Goal: Information Seeking & Learning: Learn about a topic

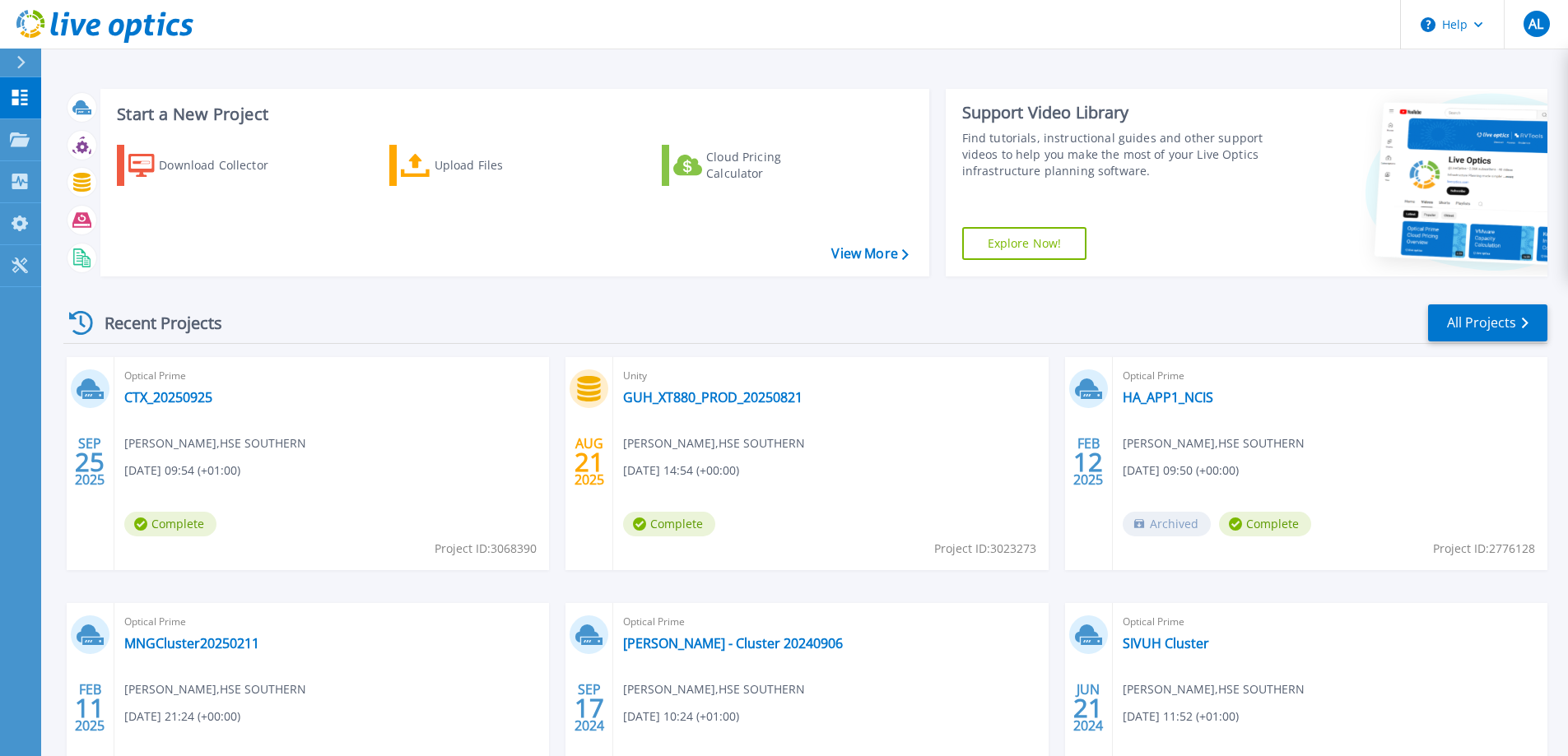
scroll to position [155, 0]
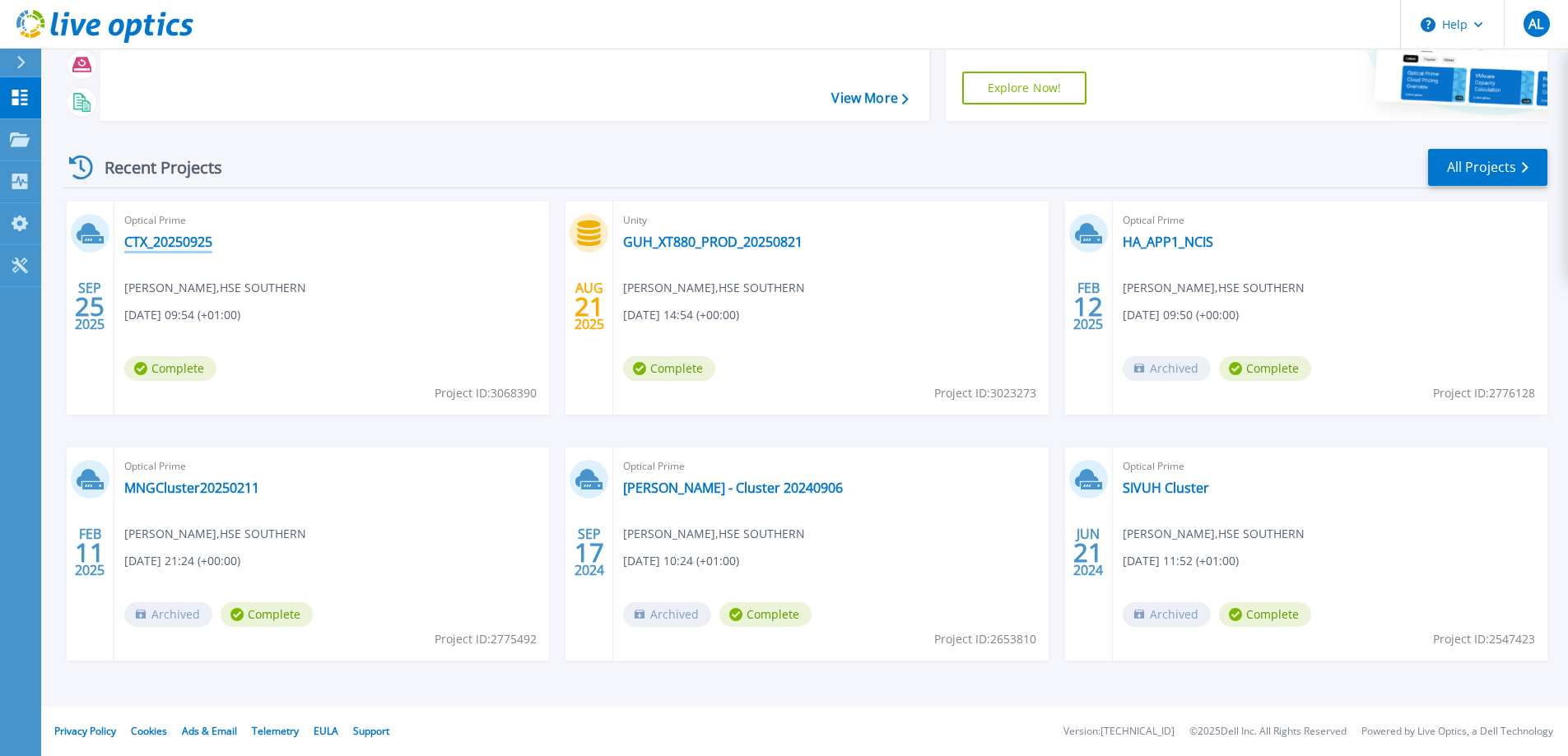
click at [162, 238] on link "CTX_20250925" at bounding box center [168, 242] width 88 height 17
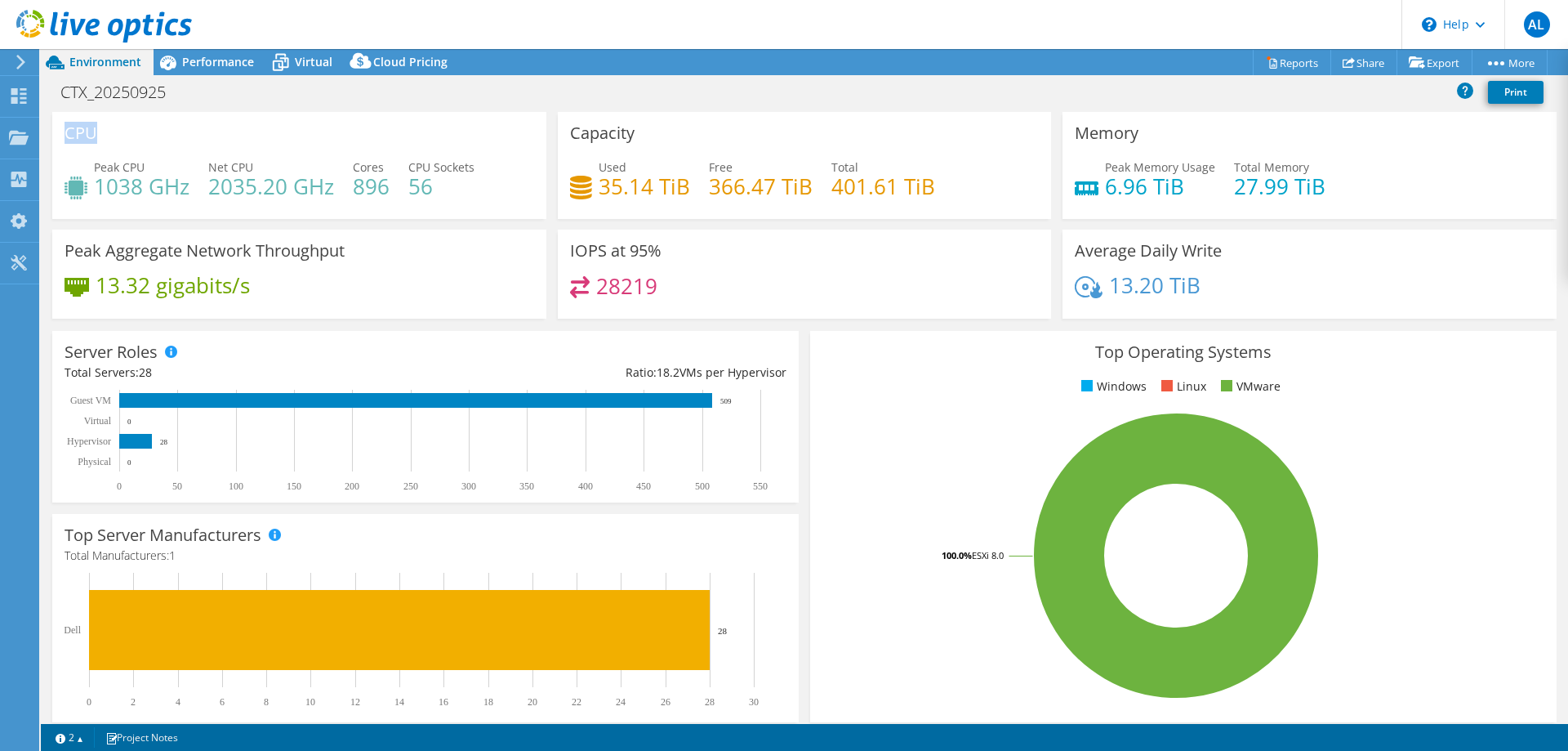
drag, startPoint x: 68, startPoint y: 136, endPoint x: 97, endPoint y: 129, distance: 29.8
click at [97, 129] on h3 "CPU" at bounding box center [81, 133] width 33 height 18
drag, startPoint x: 620, startPoint y: 139, endPoint x: 697, endPoint y: 136, distance: 77.1
click at [697, 136] on div "Capacity Used 35.14 TiB Free 366.47 TiB Total 401.61 TiB" at bounding box center [804, 166] width 494 height 107
drag, startPoint x: 1081, startPoint y: 130, endPoint x: 1182, endPoint y: 138, distance: 101.3
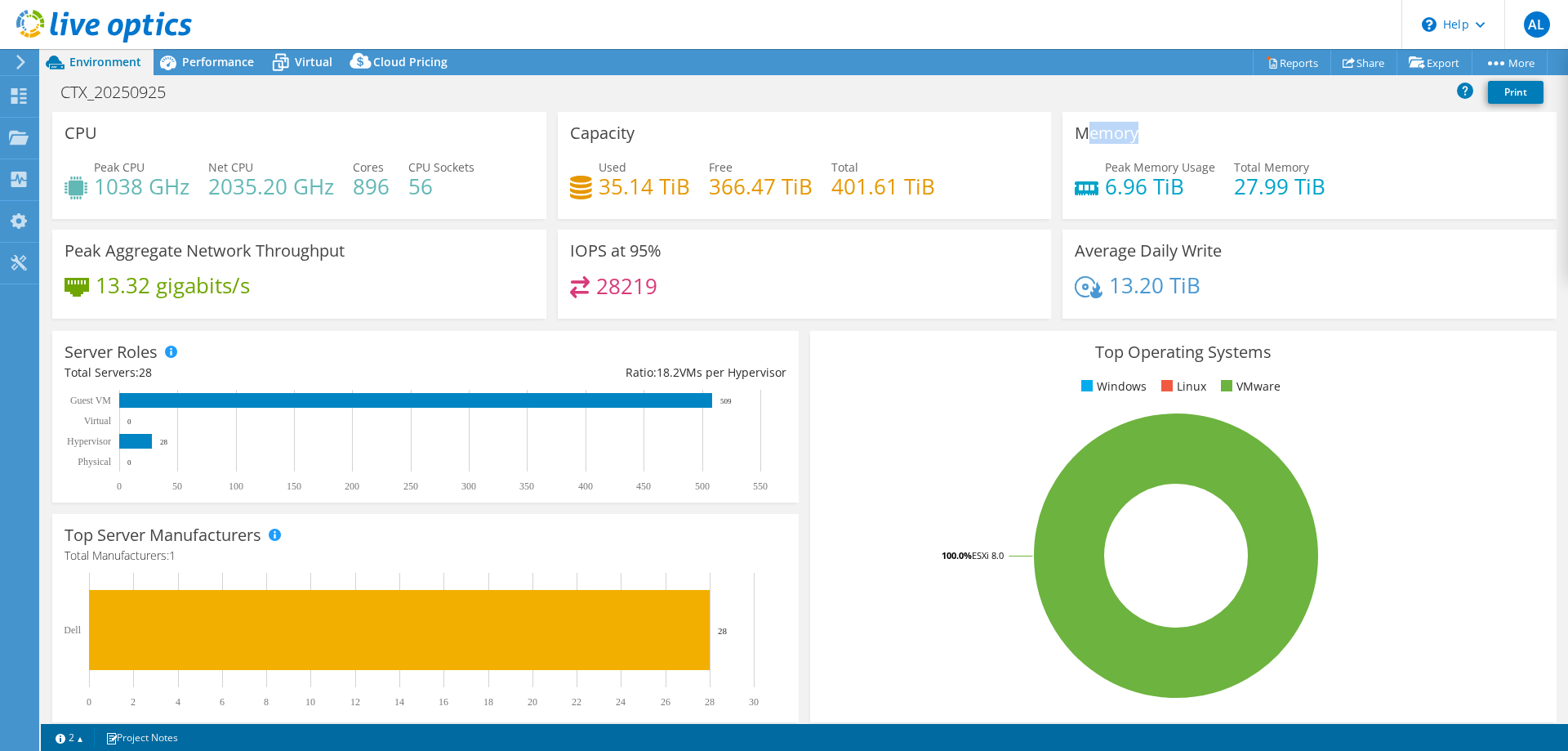
click at [1182, 138] on div "Memory Peak Memory Usage 6.96 TiB Total Memory 27.99 TiB" at bounding box center [1310, 166] width 494 height 107
drag, startPoint x: 1081, startPoint y: 249, endPoint x: 1162, endPoint y: 249, distance: 81.0
click at [1162, 249] on h3 "Average Daily Write" at bounding box center [1148, 251] width 147 height 18
drag, startPoint x: 1210, startPoint y: 279, endPoint x: 1142, endPoint y: 252, distance: 73.2
click at [1063, 250] on div "Average Daily Write 13.20 TiB" at bounding box center [1310, 273] width 494 height 89
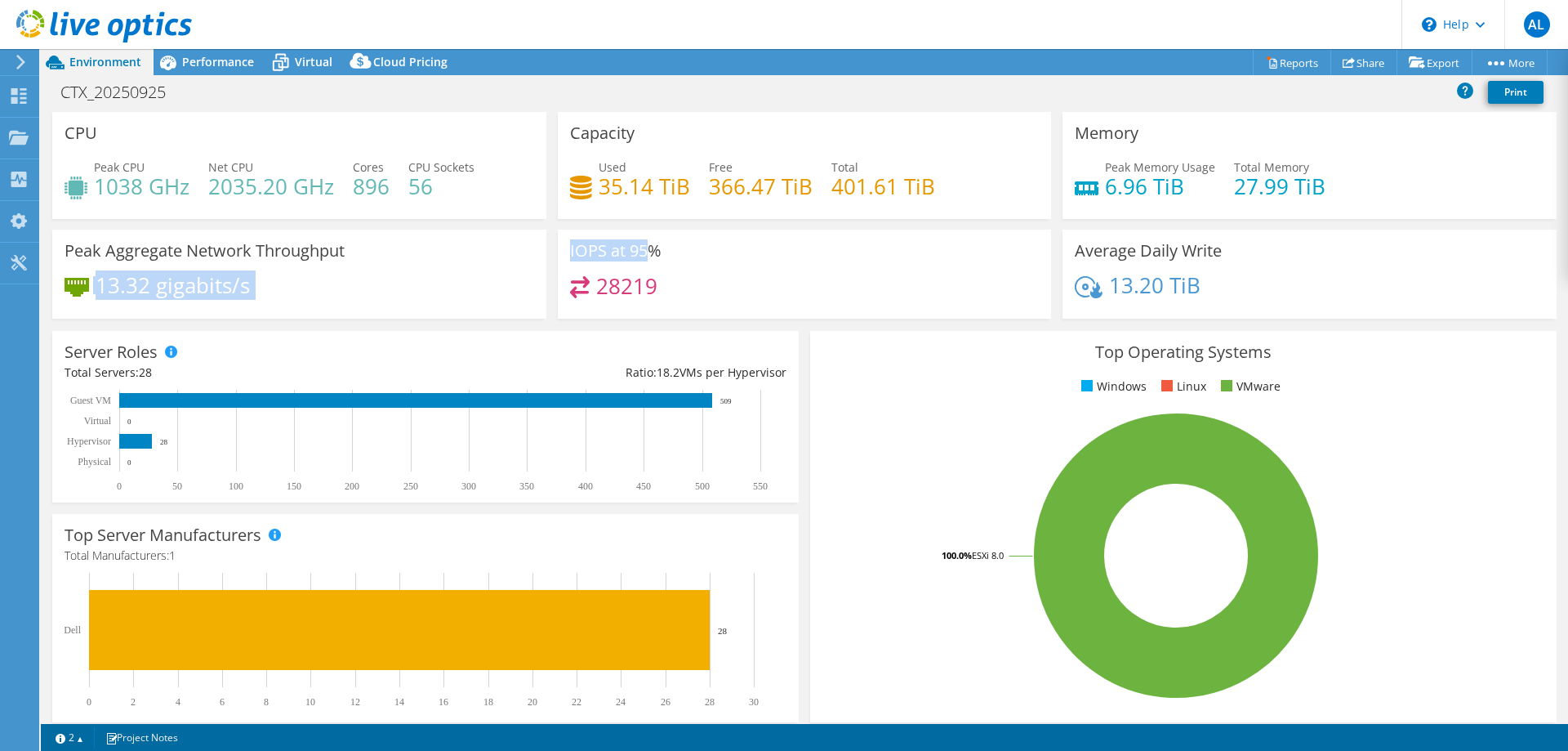
drag, startPoint x: 648, startPoint y: 252, endPoint x: 487, endPoint y: 244, distance: 161.2
click at [500, 244] on div "CPU Peak CPU 1038 GHz Net CPU 2035.20 GHz Cores 896 CPU Sockets 56 Capacity Use…" at bounding box center [804, 220] width 1516 height 217
click at [78, 257] on h3 "Peak Aggregate Network Throughput" at bounding box center [204, 251] width 280 height 18
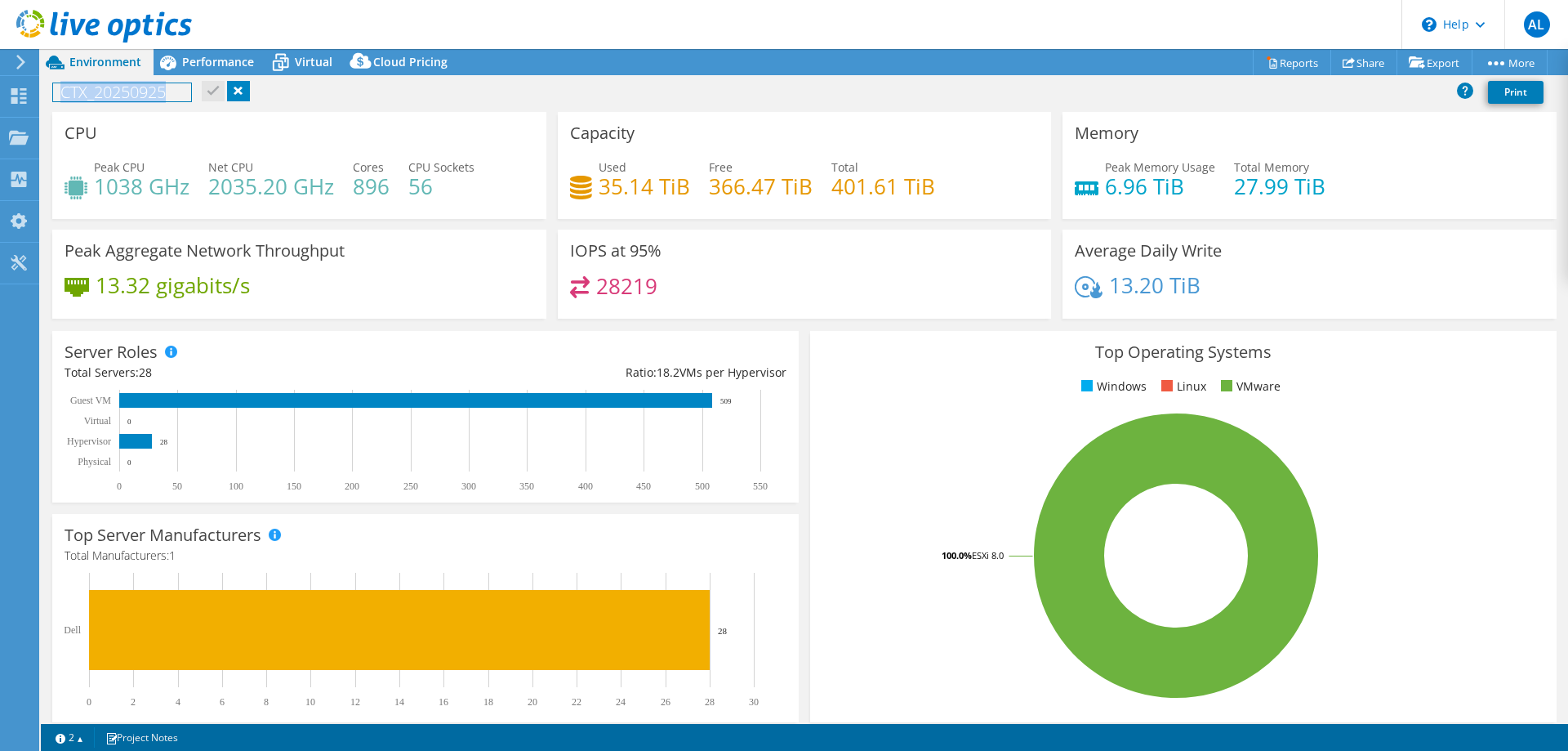
drag, startPoint x: 65, startPoint y: 91, endPoint x: 176, endPoint y: 91, distance: 111.0
click at [176, 91] on h1 "CTX_20250925" at bounding box center [122, 92] width 138 height 18
click at [70, 108] on div "CTX_20250925 Print" at bounding box center [804, 95] width 1527 height 35
click at [541, 326] on div "Server Roles Physical Servers represent bare metal servers that were targets of…" at bounding box center [425, 416] width 758 height 183
drag, startPoint x: 171, startPoint y: 95, endPoint x: 79, endPoint y: 113, distance: 93.7
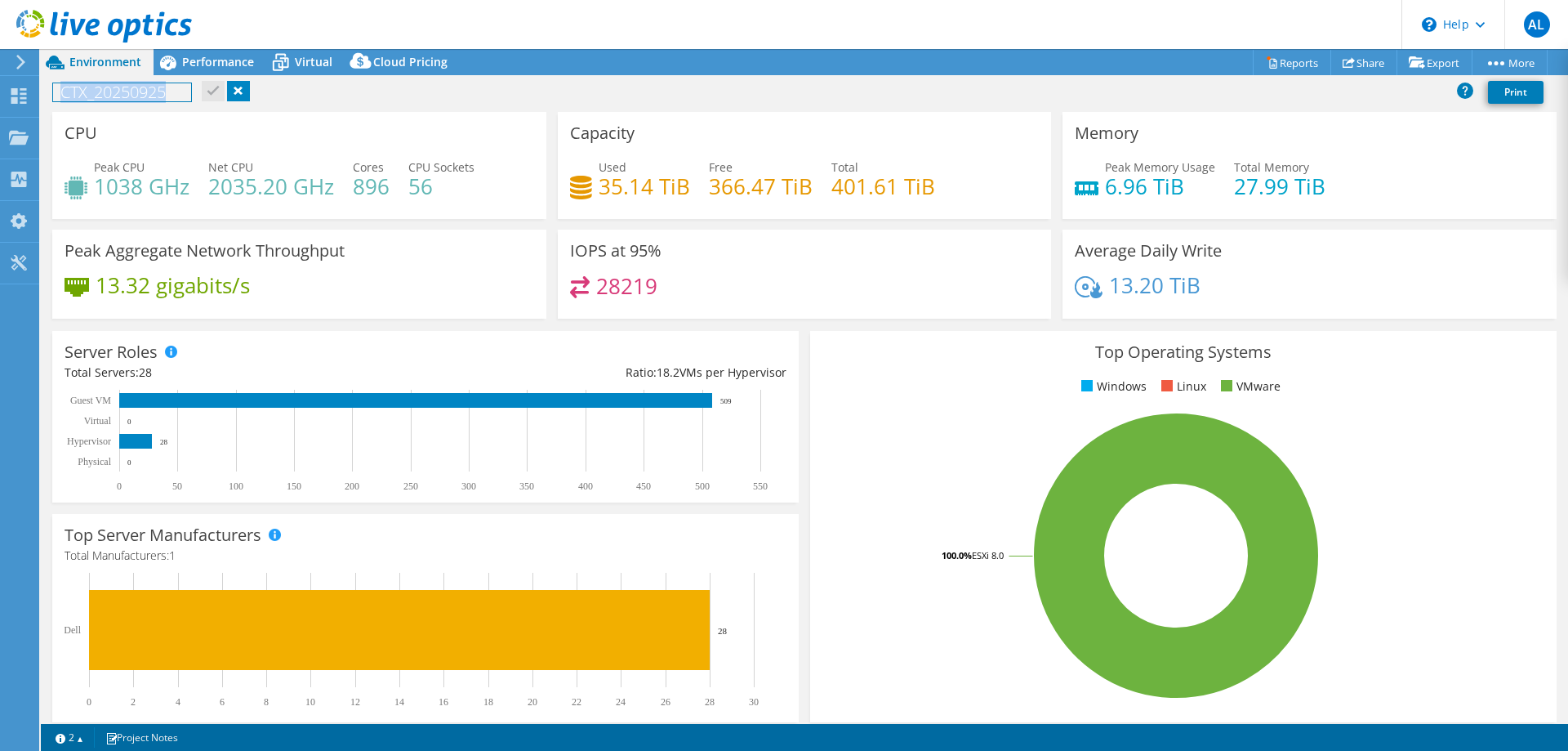
click at [45, 101] on div "CTX_20250925 Print" at bounding box center [804, 92] width 1527 height 30
click at [158, 100] on h1 "CTX_20250925" at bounding box center [122, 92] width 138 height 18
drag, startPoint x: 169, startPoint y: 97, endPoint x: 33, endPoint y: 97, distance: 136.0
click at [33, 97] on div "AL End User [PERSON_NAME] [EMAIL_ADDRESS][PERSON_NAME][DOMAIN_NAME] HSE SOUTHER…" at bounding box center [784, 376] width 1568 height 751
drag, startPoint x: 138, startPoint y: 96, endPoint x: 111, endPoint y: 101, distance: 27.5
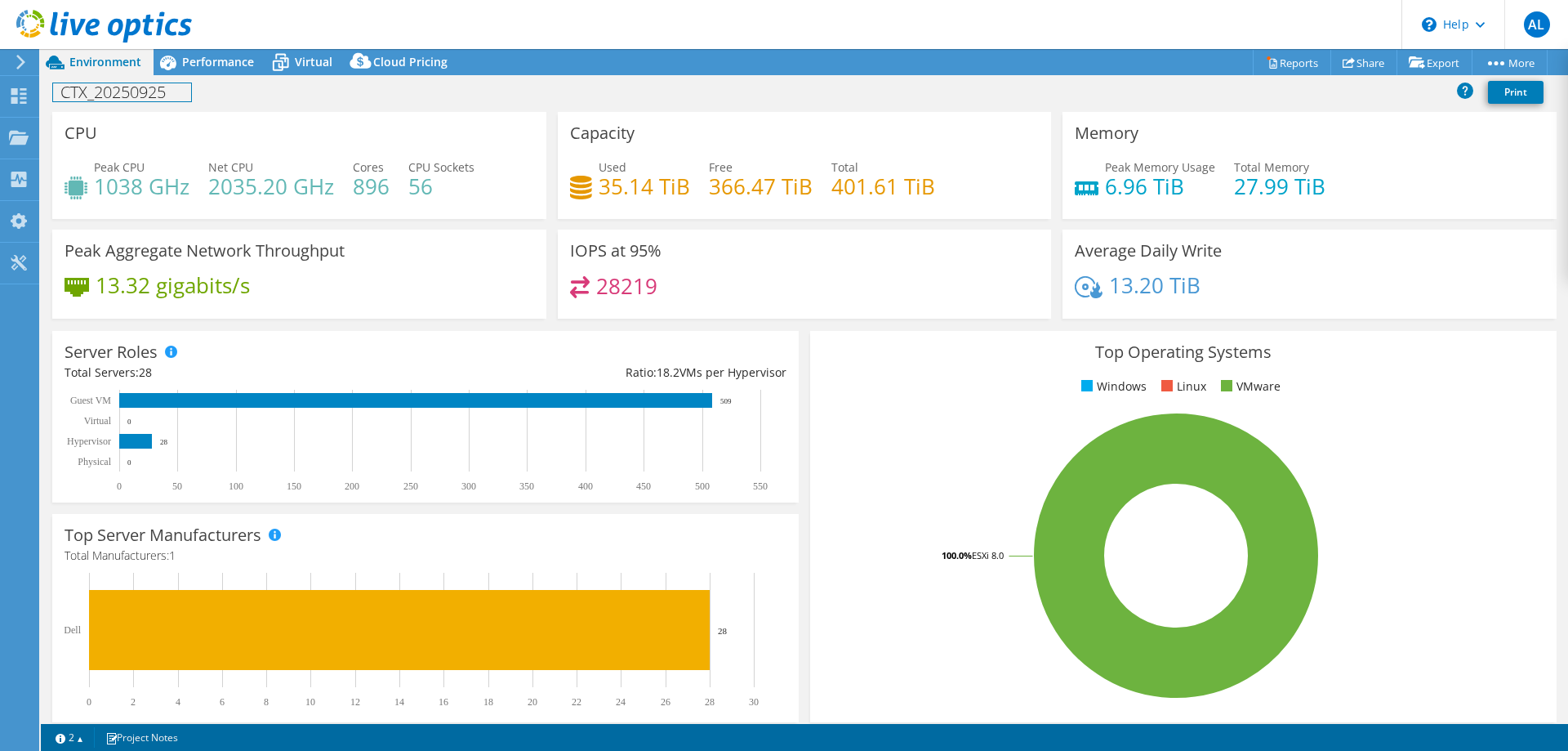
click at [138, 96] on h1 "CTX_20250925" at bounding box center [122, 92] width 138 height 18
click at [83, 101] on h1 "CTX_20250925" at bounding box center [122, 92] width 138 height 18
click at [132, 99] on h1 "CTX_20250925" at bounding box center [122, 92] width 138 height 18
click at [1280, 62] on link "Reports" at bounding box center [1292, 62] width 78 height 25
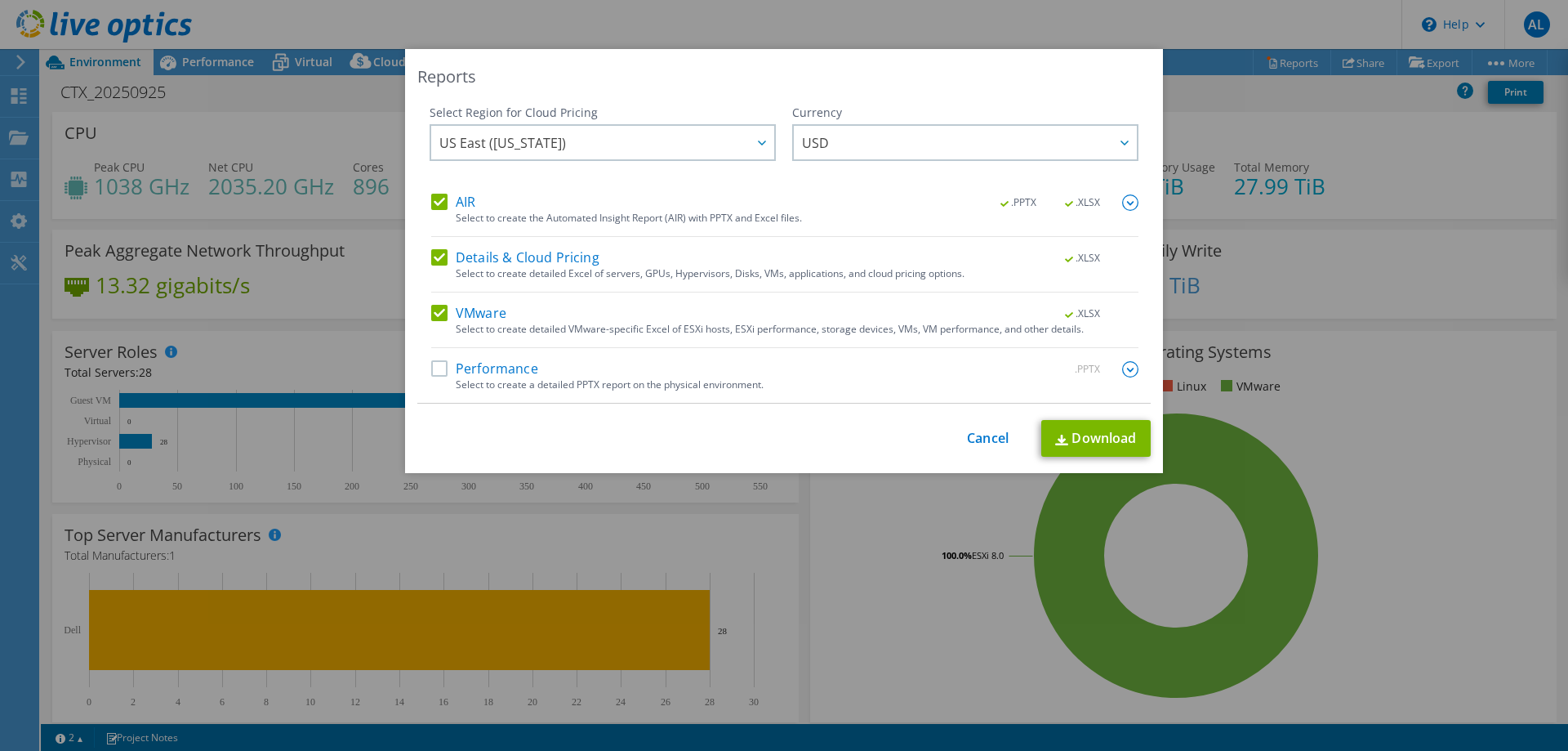
click at [439, 371] on label "Performance" at bounding box center [485, 369] width 107 height 17
click at [0, 0] on input "Performance" at bounding box center [0, 0] width 0 height 0
click at [987, 437] on link "Cancel" at bounding box center [988, 439] width 42 height 16
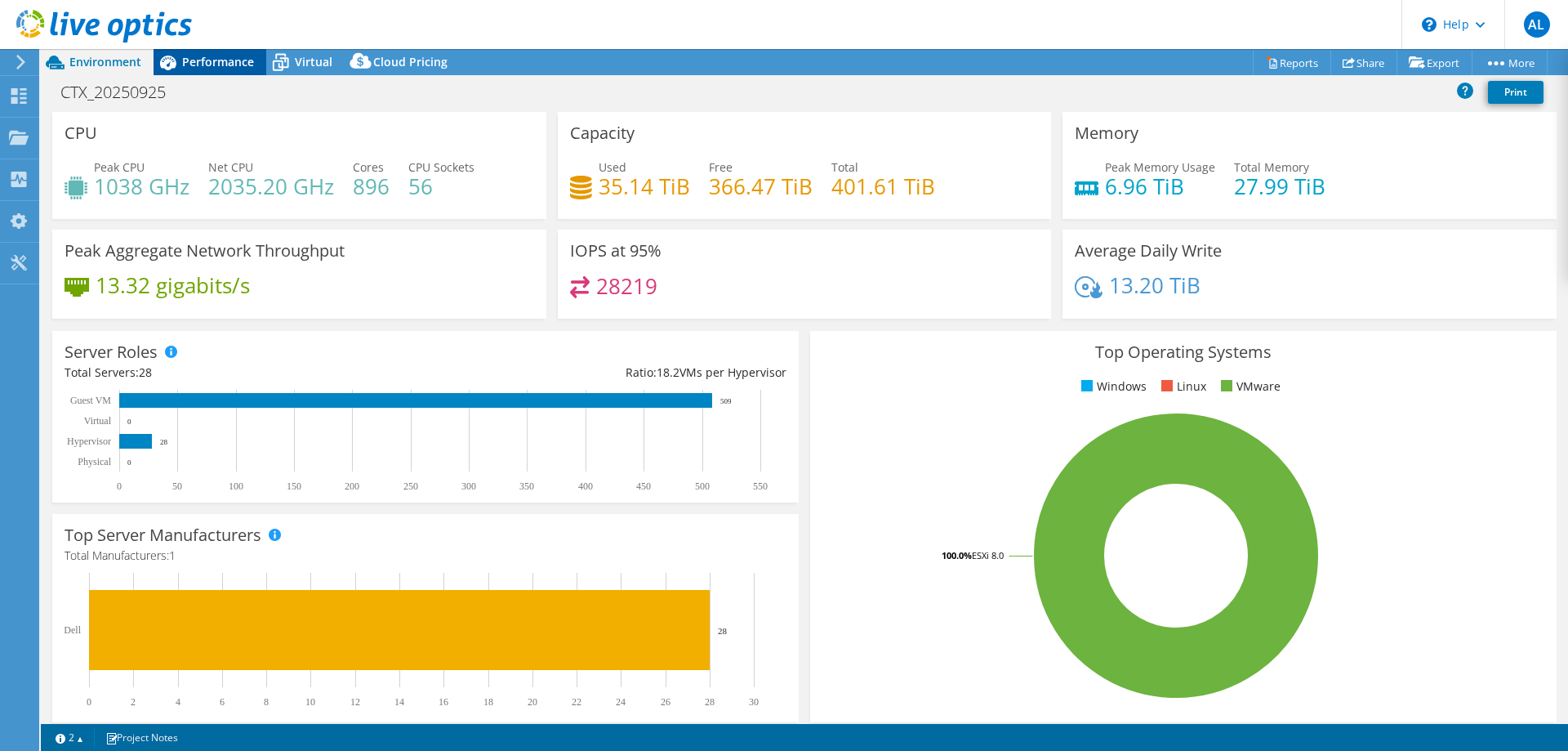
click at [230, 59] on span "Performance" at bounding box center [218, 61] width 72 height 16
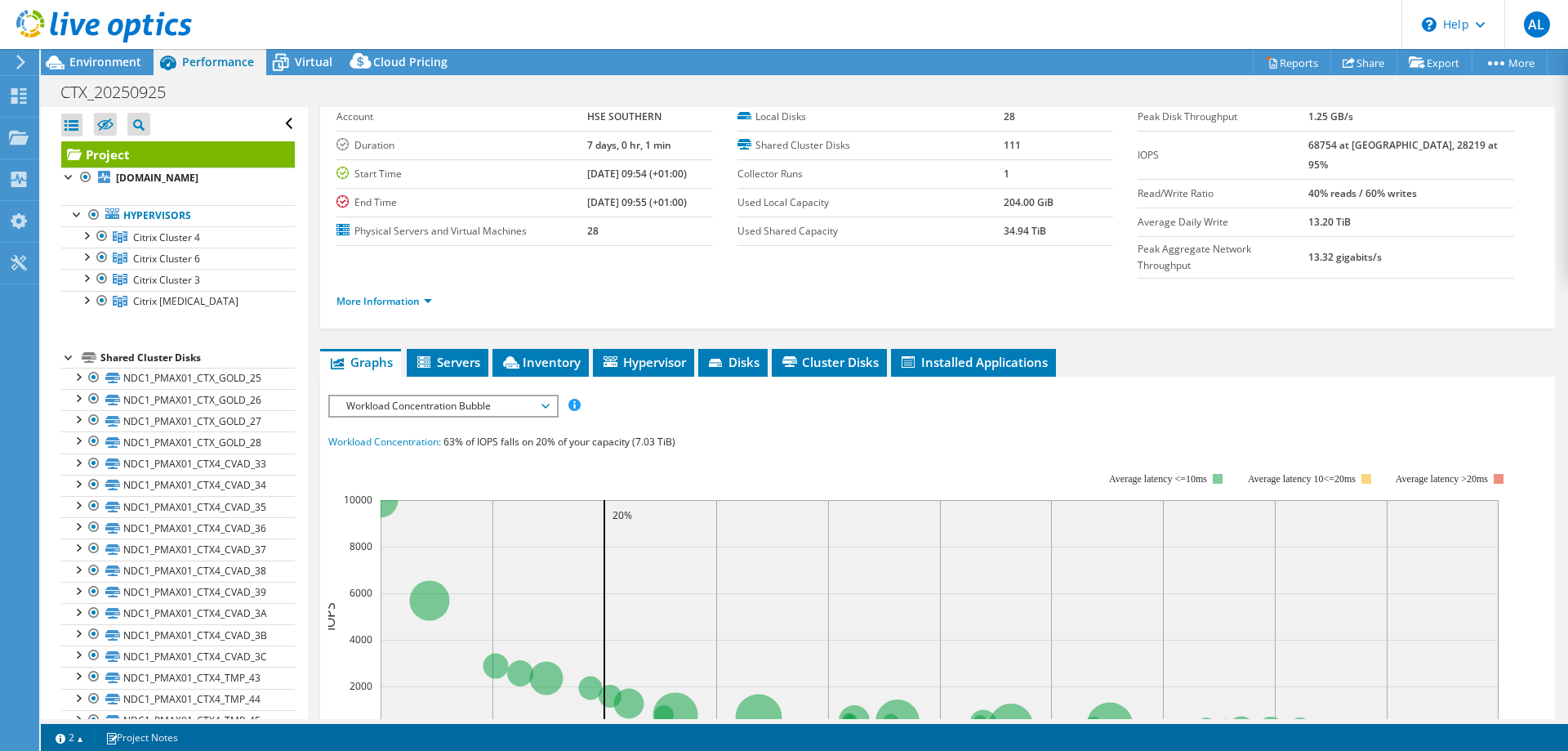
scroll to position [245, 0]
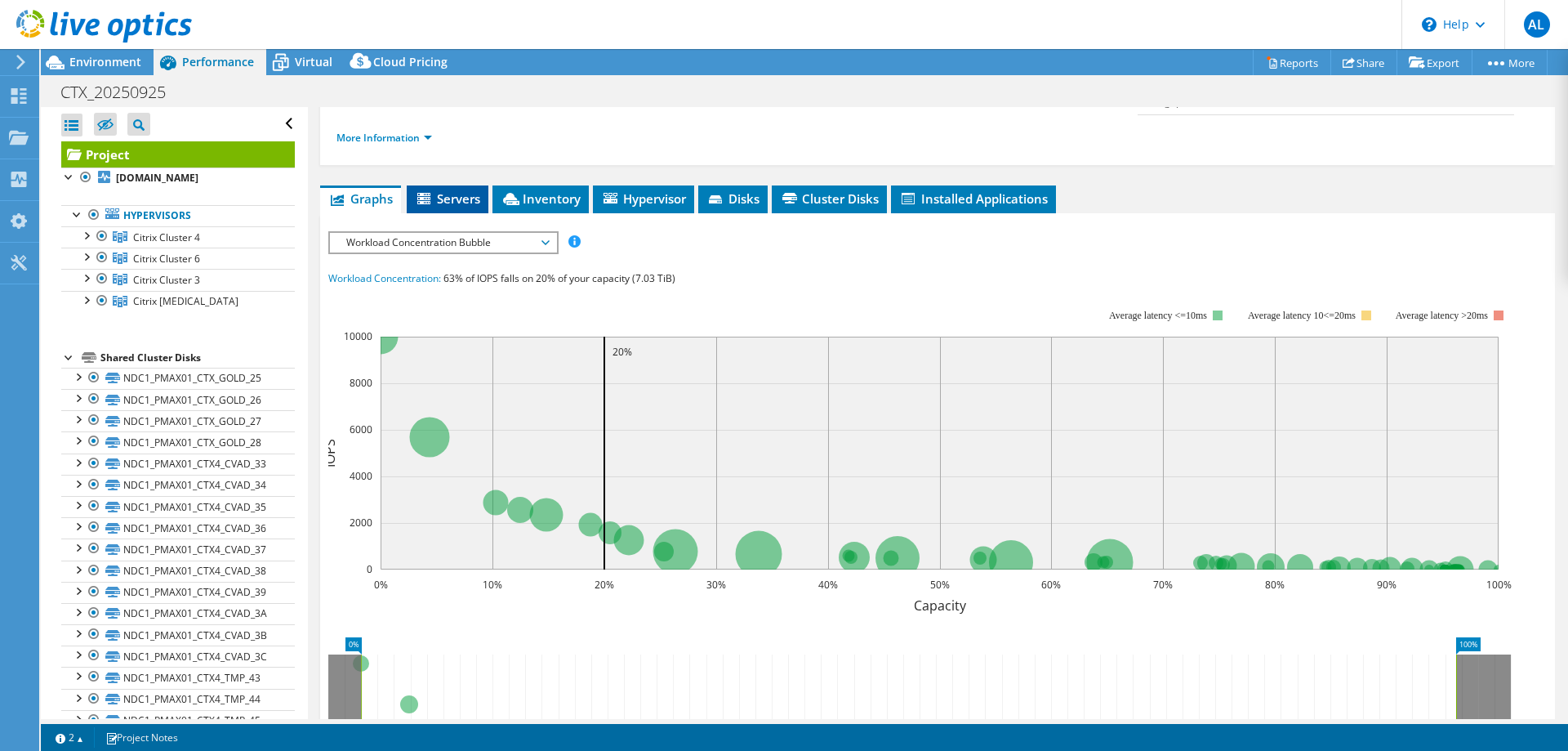
click at [472, 190] on span "Servers" at bounding box center [448, 198] width 65 height 17
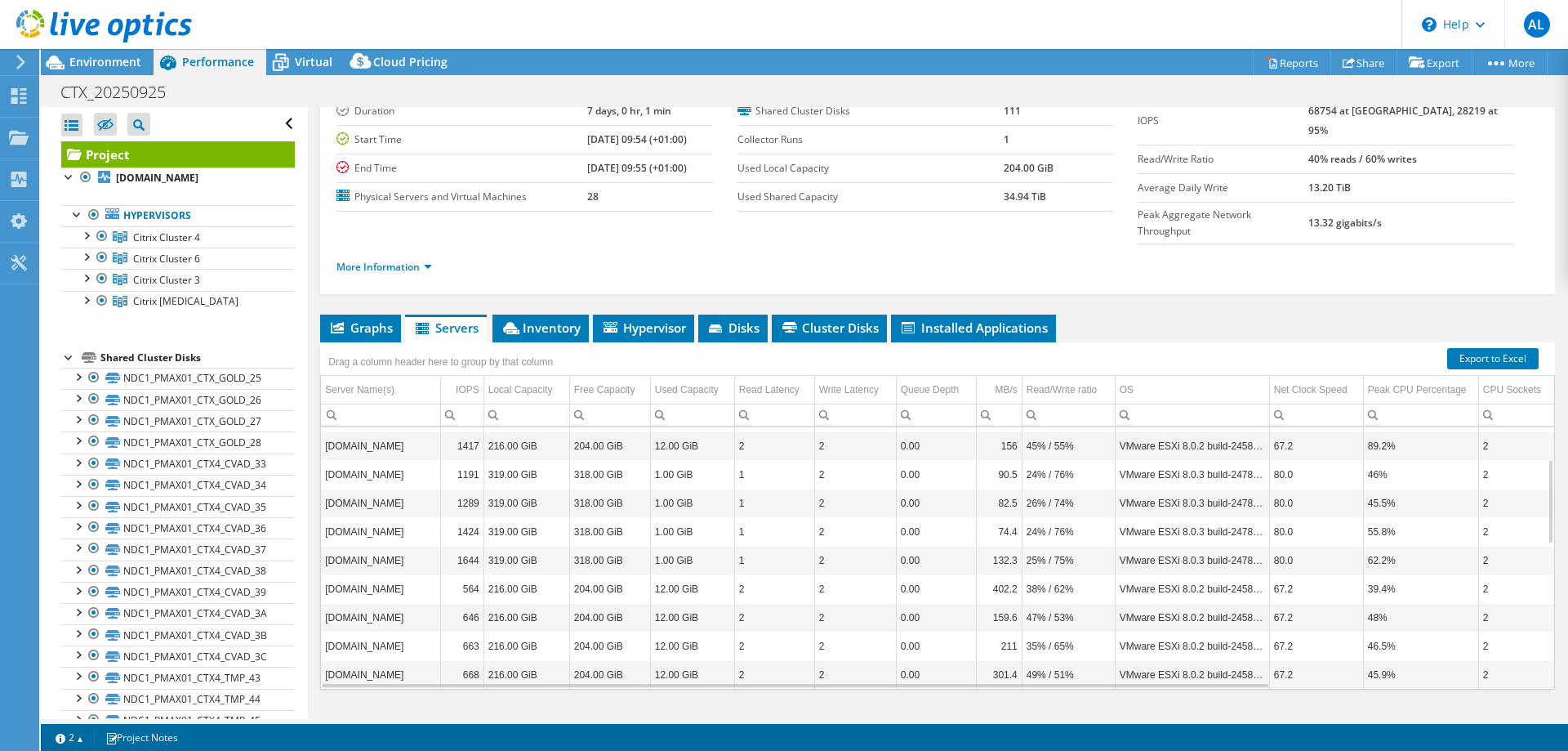
scroll to position [34, 0]
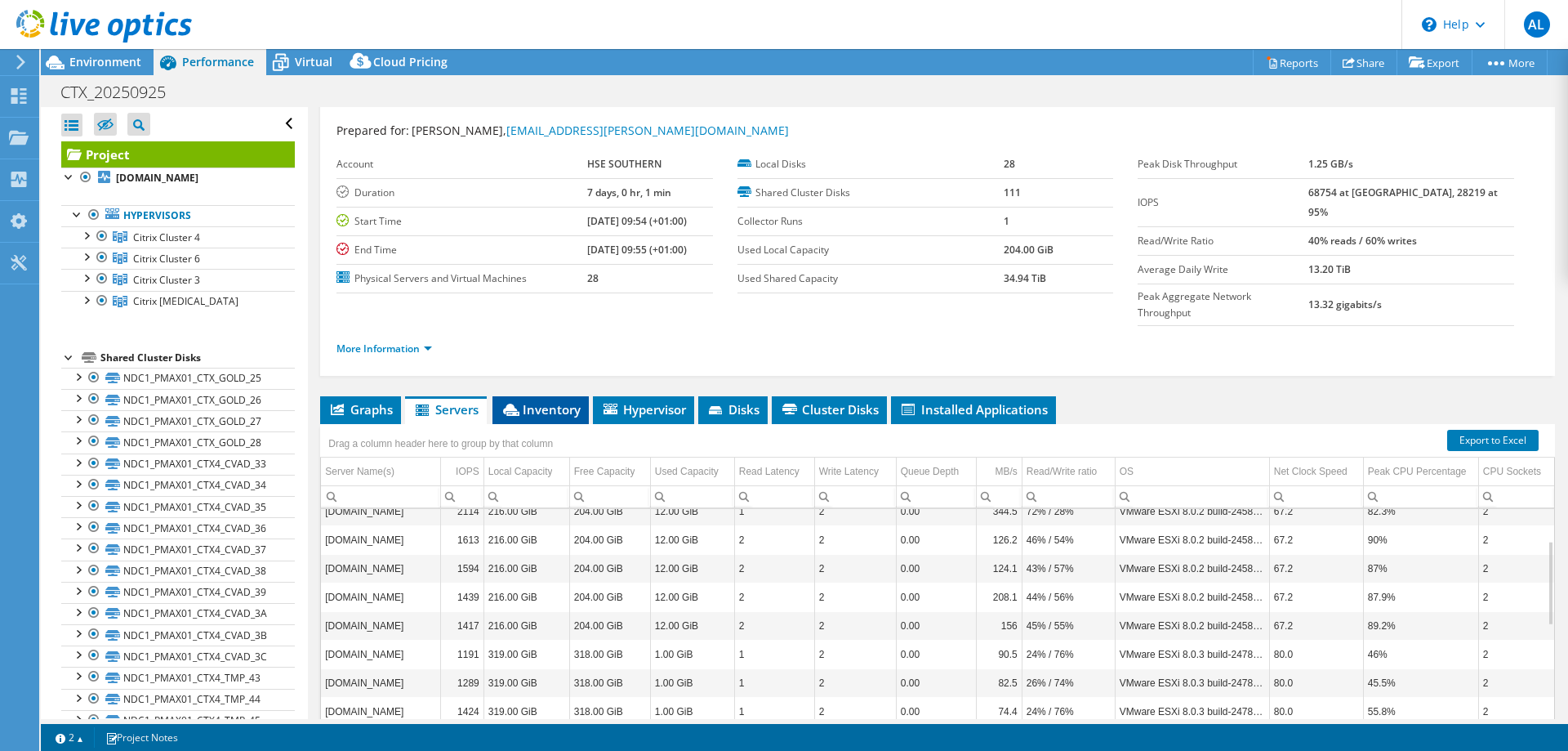
click at [542, 401] on span "Inventory" at bounding box center [540, 409] width 80 height 17
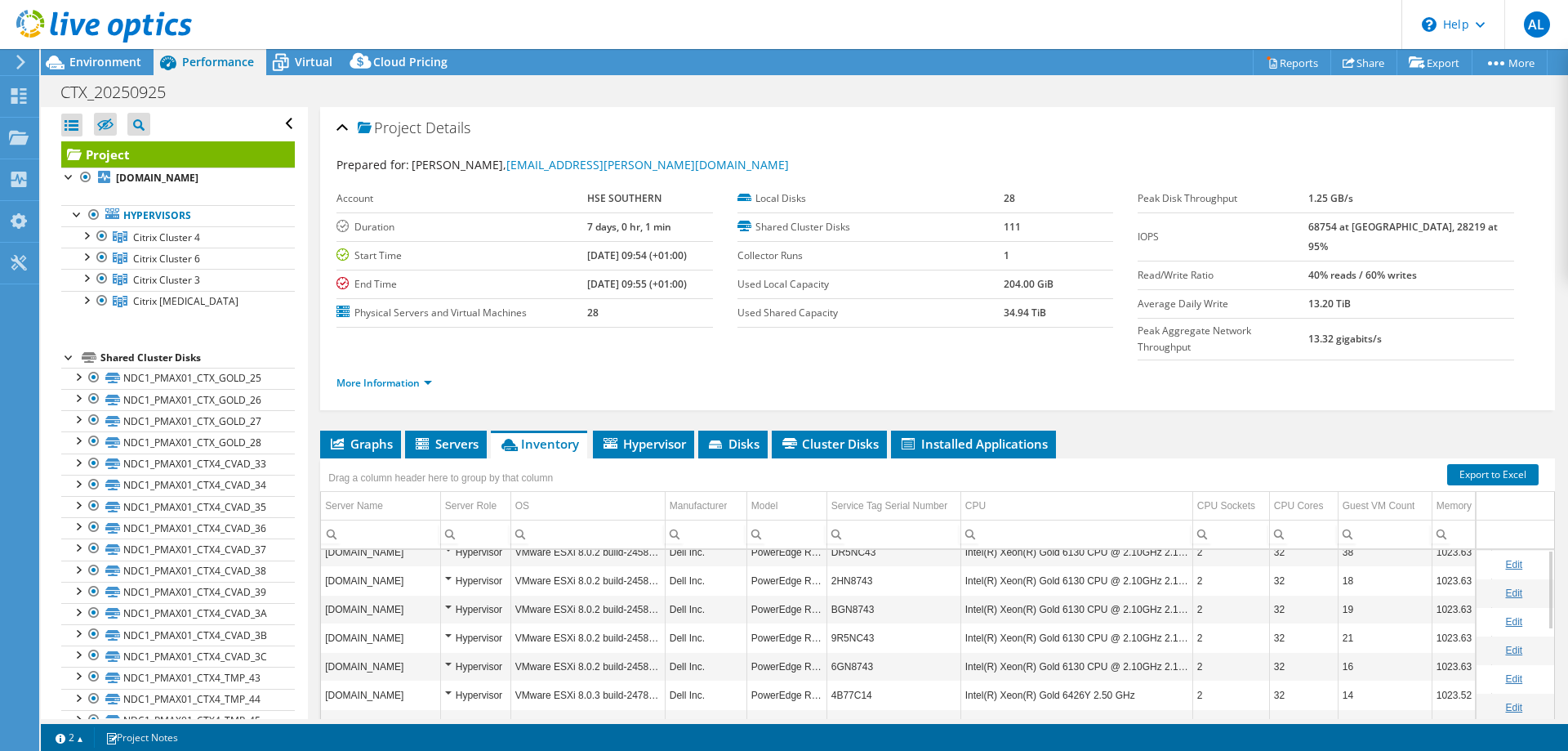
scroll to position [0, 0]
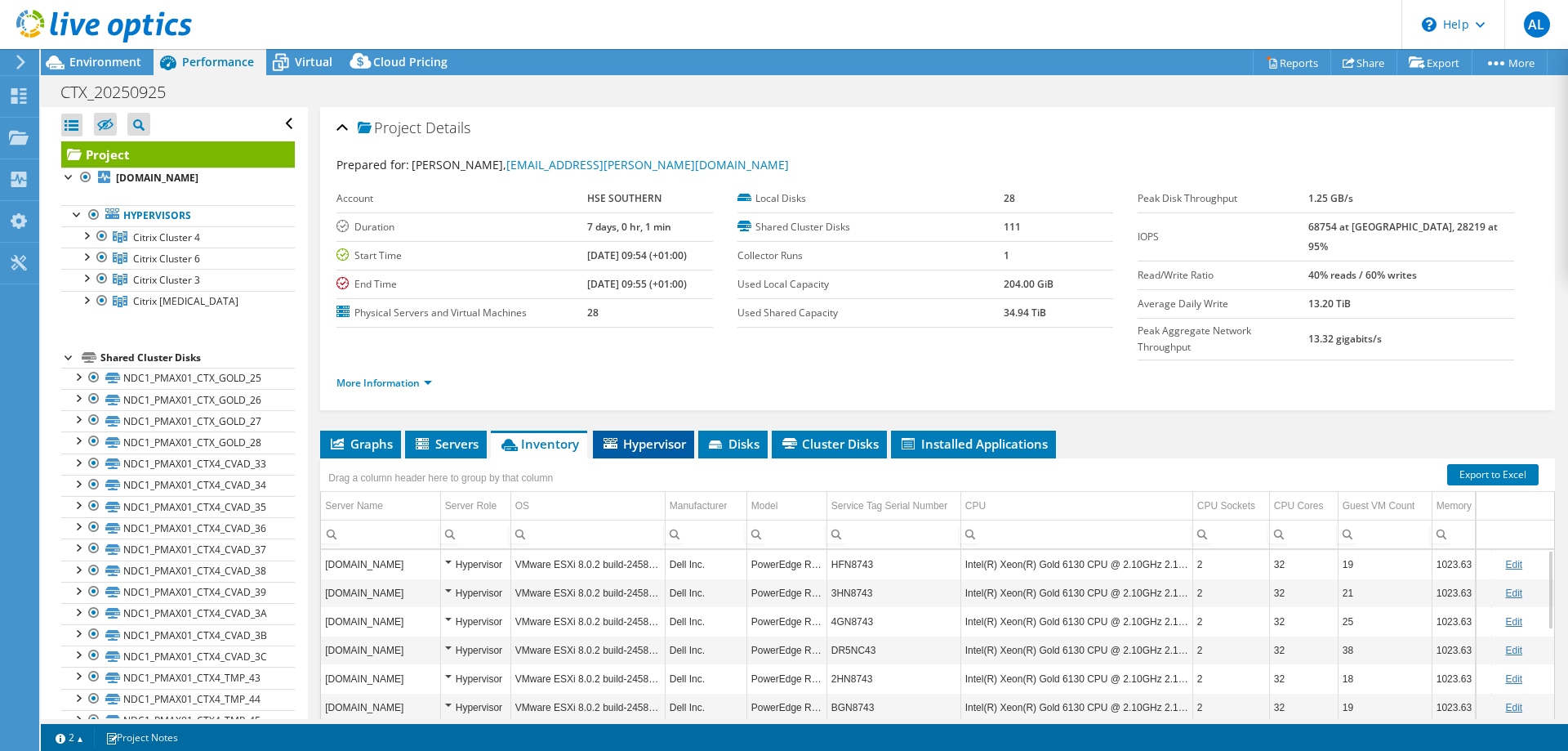
click at [651, 435] on span "Hypervisor" at bounding box center [644, 443] width 85 height 17
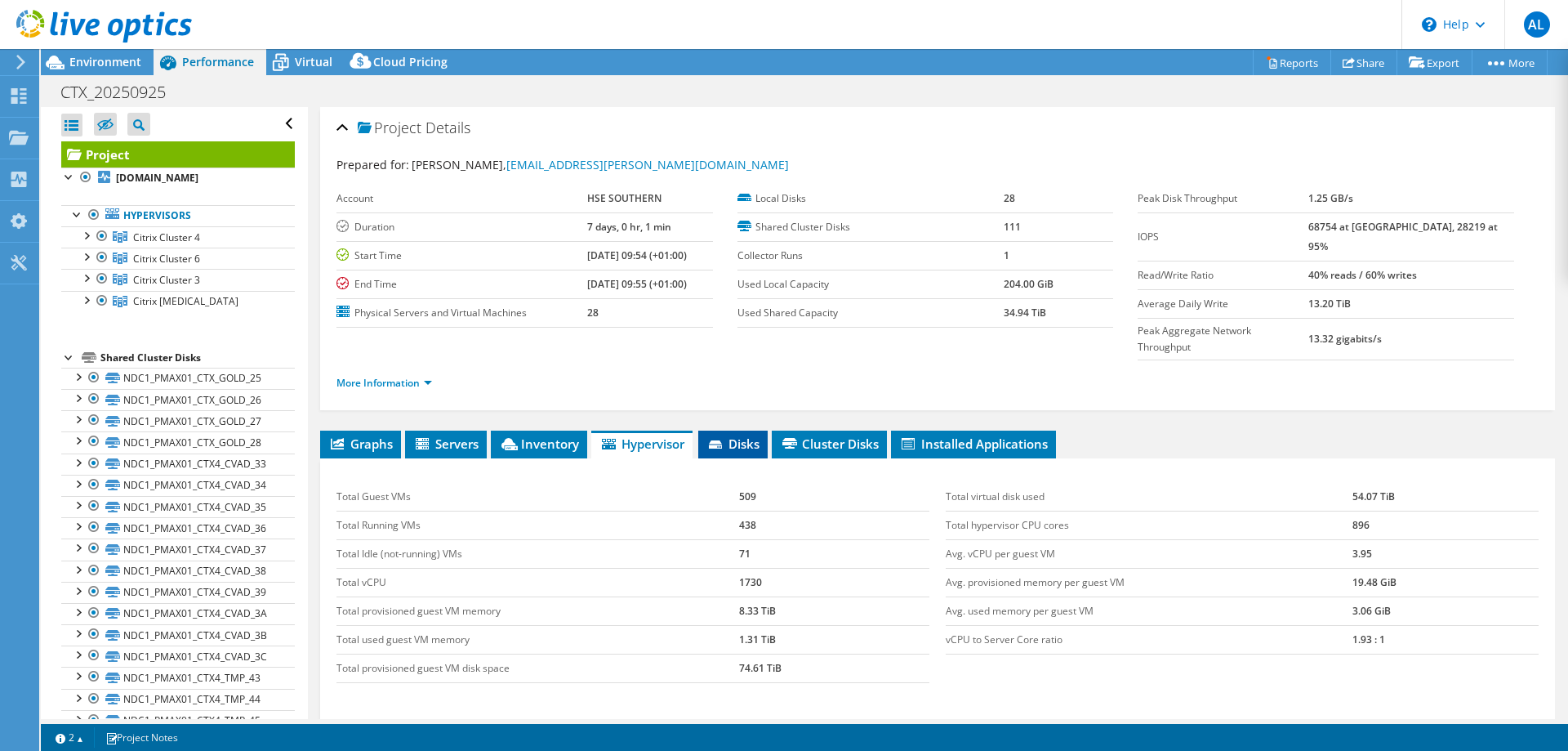
click at [748, 435] on span "Disks" at bounding box center [733, 443] width 53 height 17
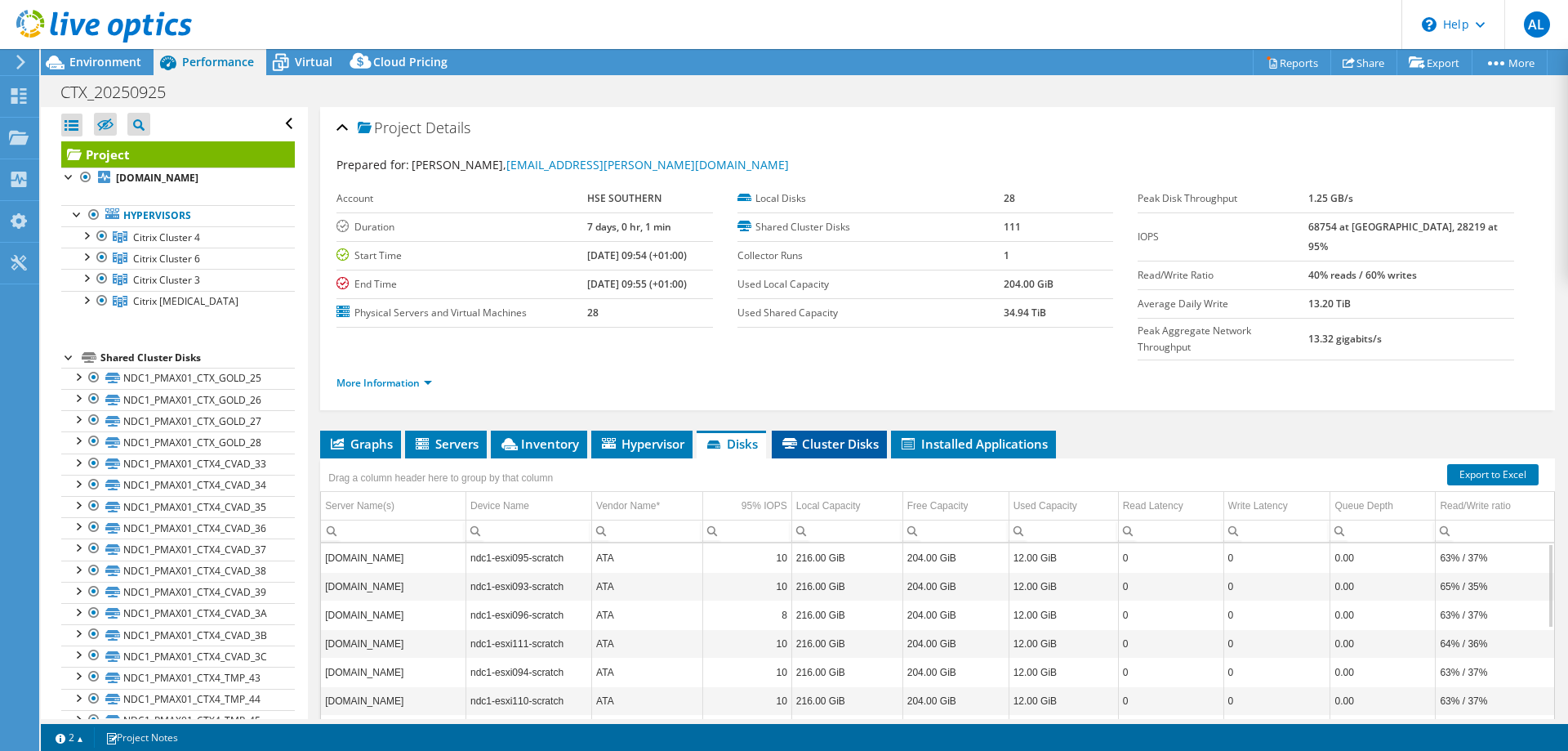
click at [828, 435] on span "Cluster Disks" at bounding box center [829, 443] width 98 height 17
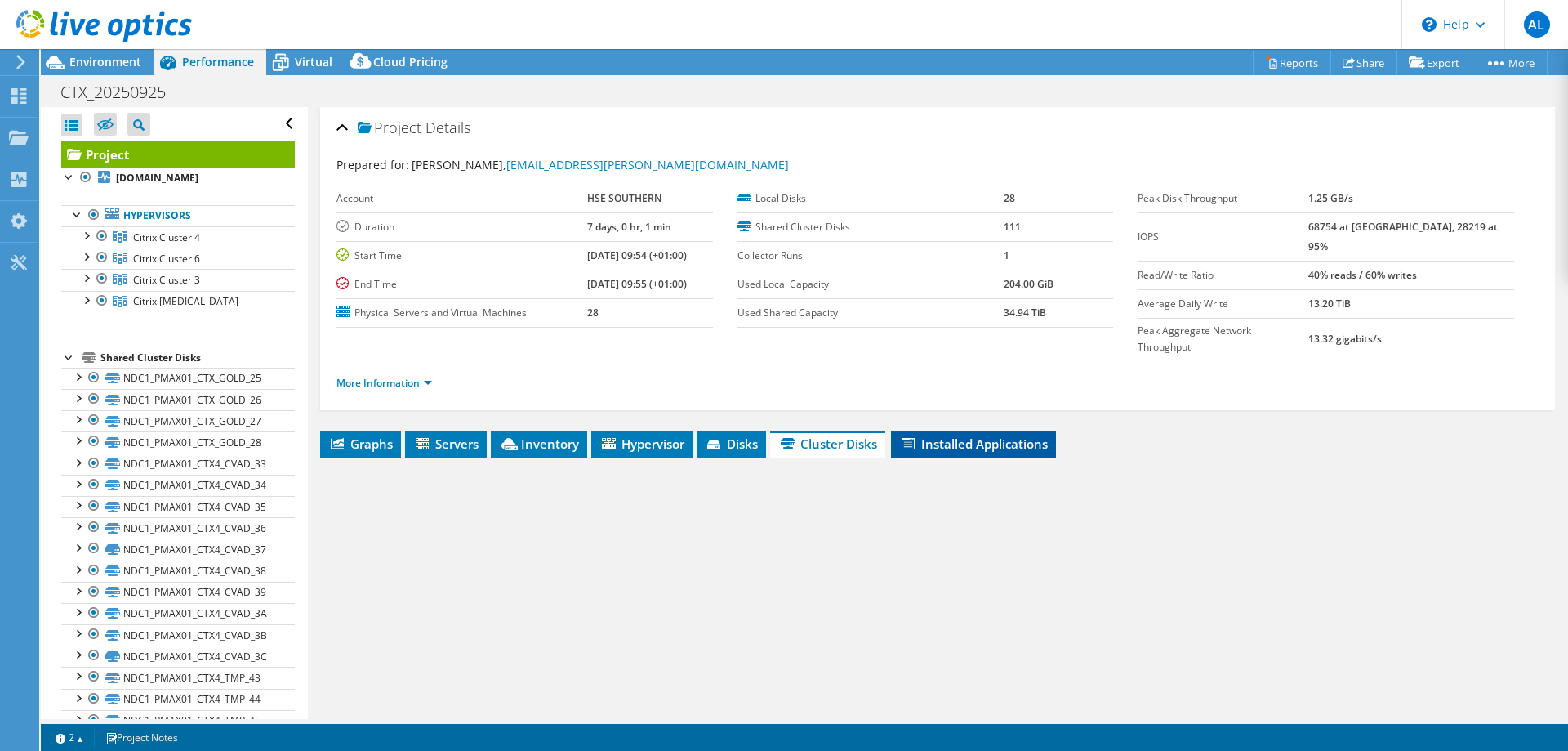
click at [941, 435] on span "Installed Applications" at bounding box center [973, 443] width 148 height 17
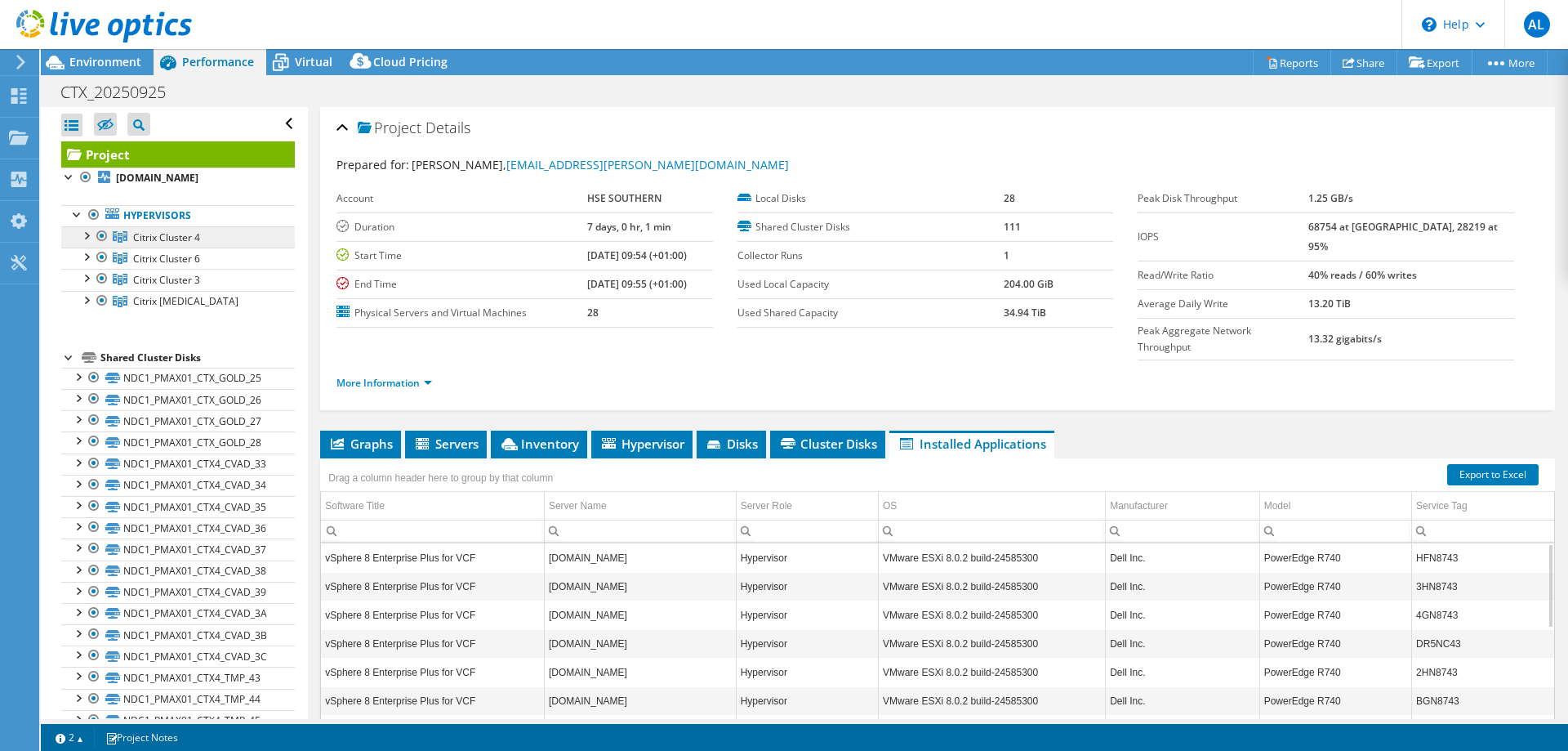
click at [157, 234] on span "Citrix Cluster 4" at bounding box center [167, 237] width 67 height 14
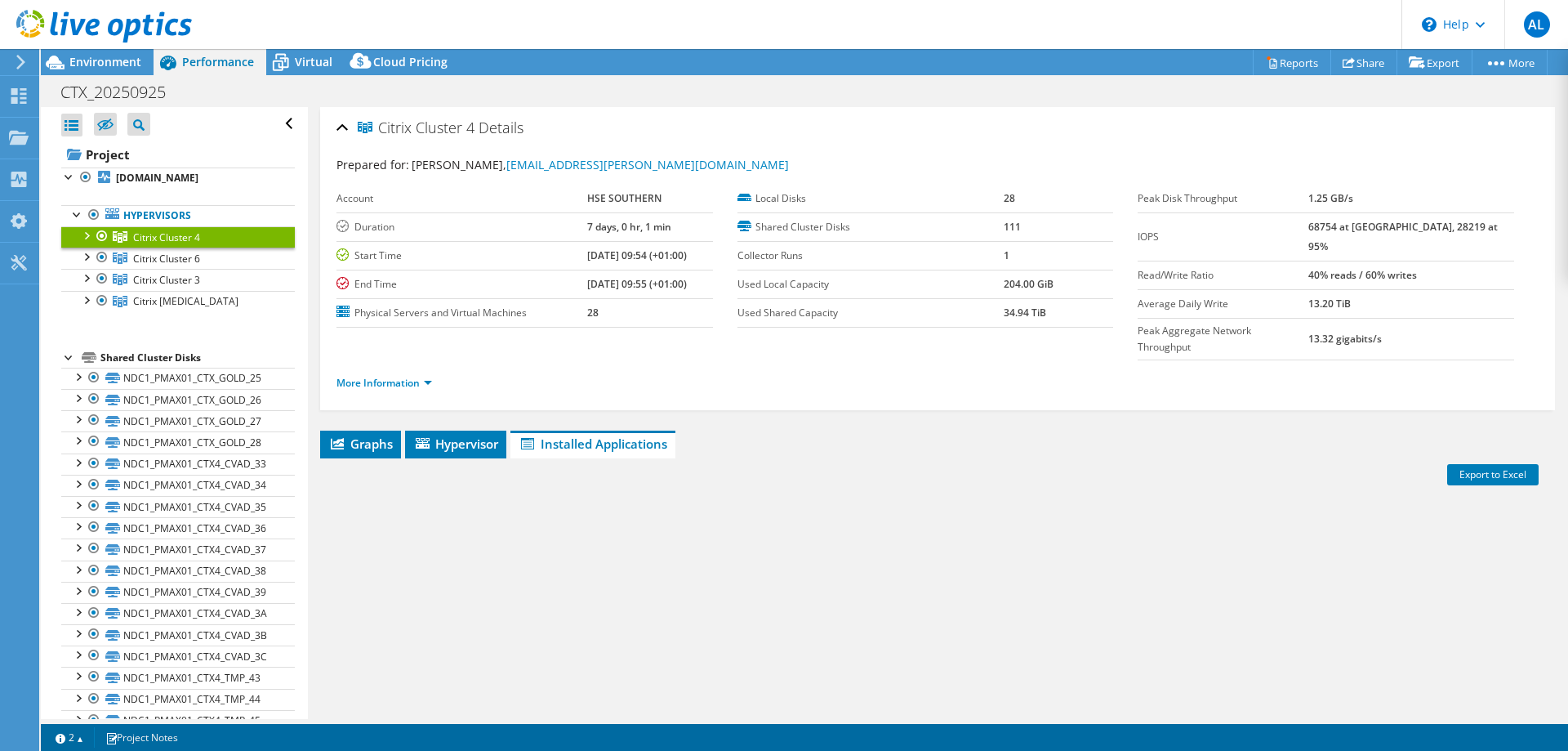
click at [85, 233] on div at bounding box center [86, 234] width 17 height 17
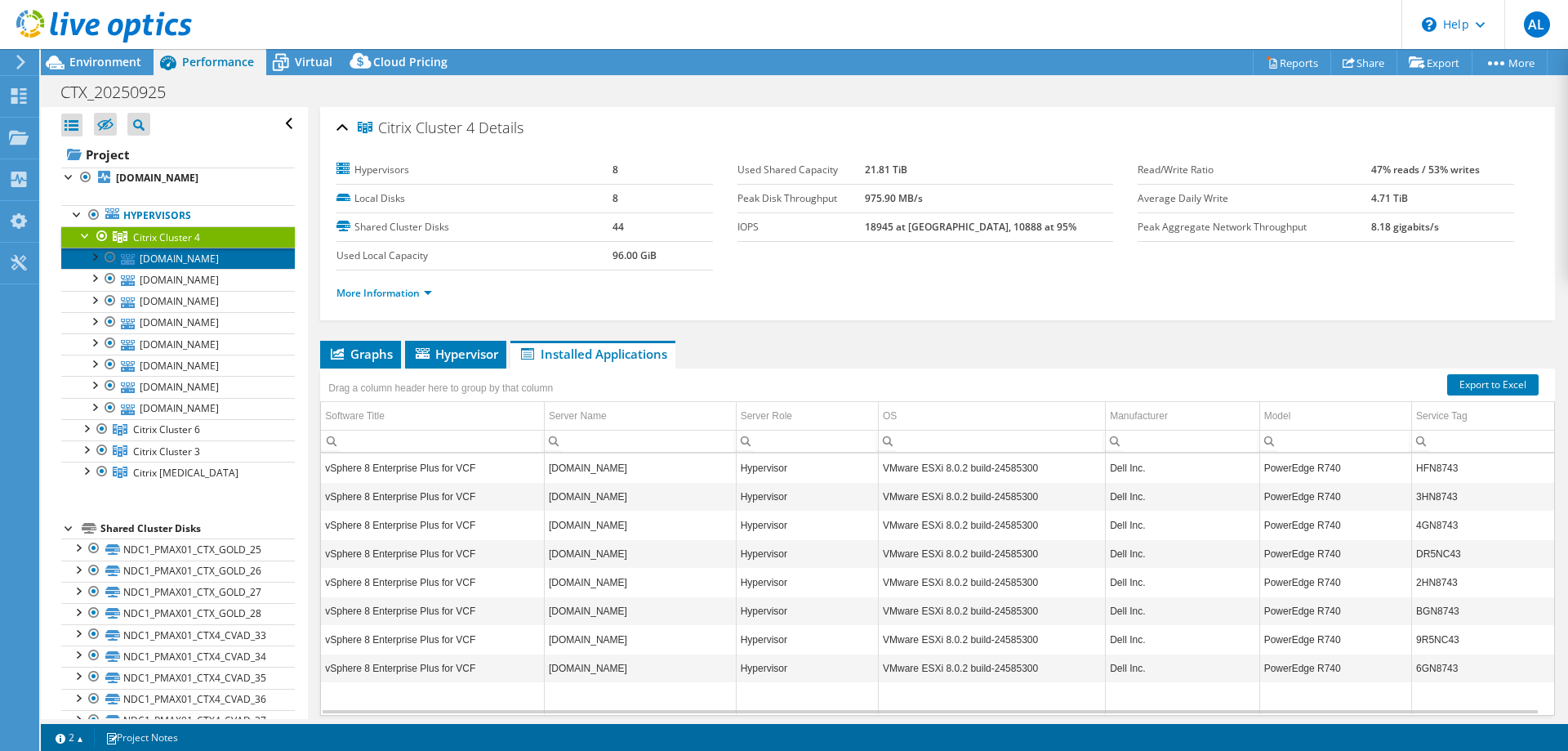
click at [147, 256] on link "[DOMAIN_NAME]" at bounding box center [178, 258] width 234 height 21
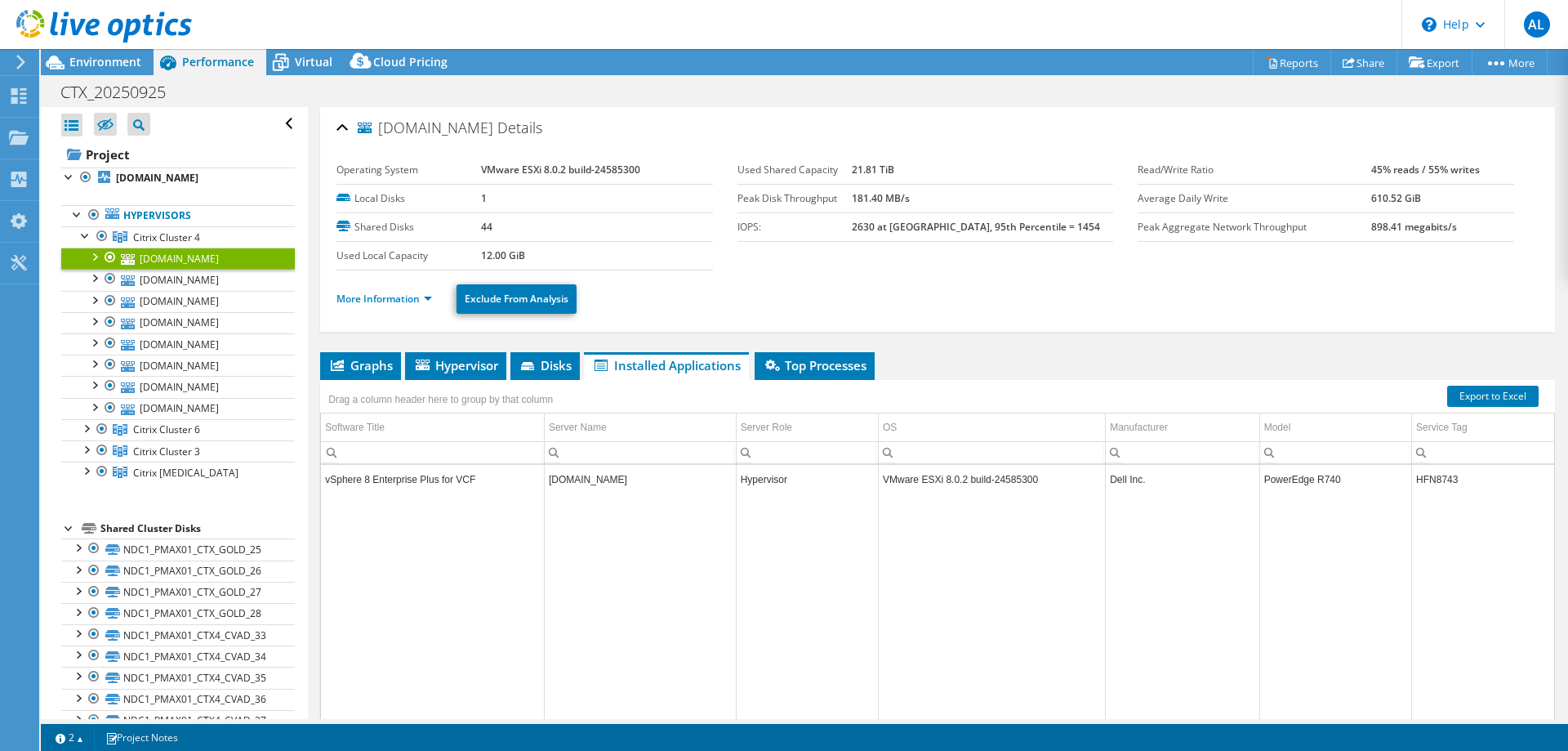
click at [175, 265] on link "[DOMAIN_NAME]" at bounding box center [178, 258] width 234 height 21
click at [153, 285] on link "[DOMAIN_NAME]" at bounding box center [178, 280] width 234 height 21
click at [82, 234] on div at bounding box center [86, 234] width 17 height 17
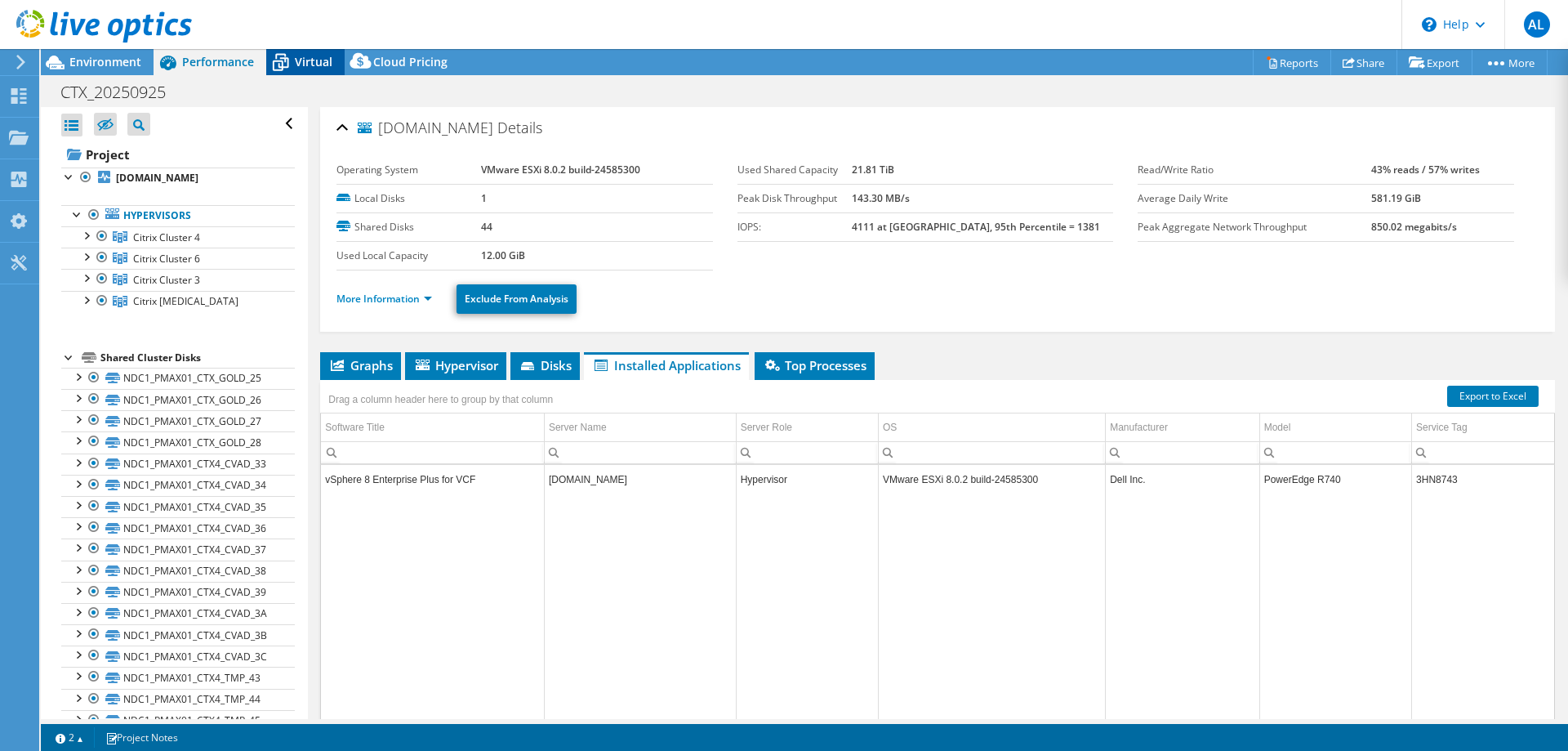
click at [316, 60] on span "Virtual" at bounding box center [313, 61] width 38 height 16
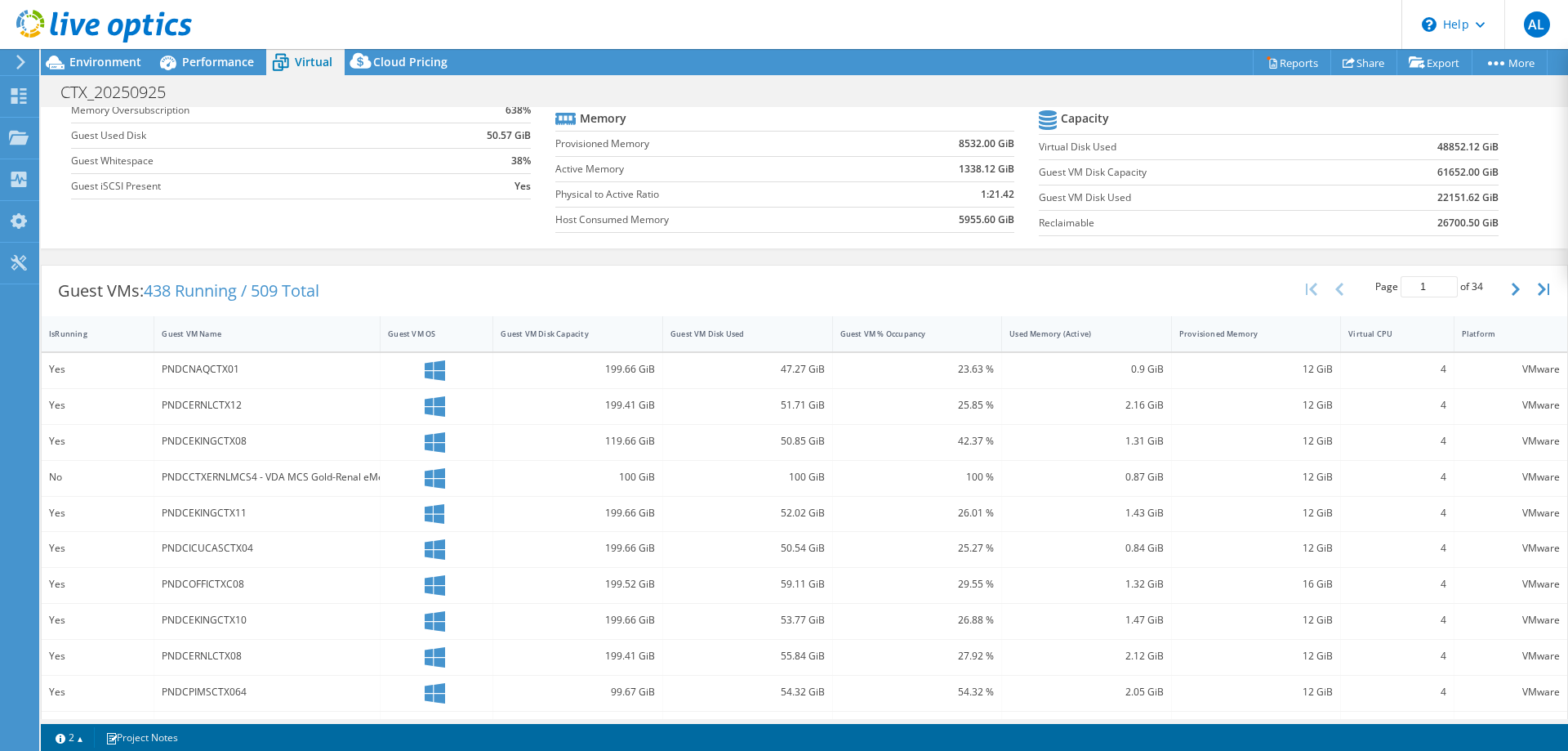
scroll to position [344, 0]
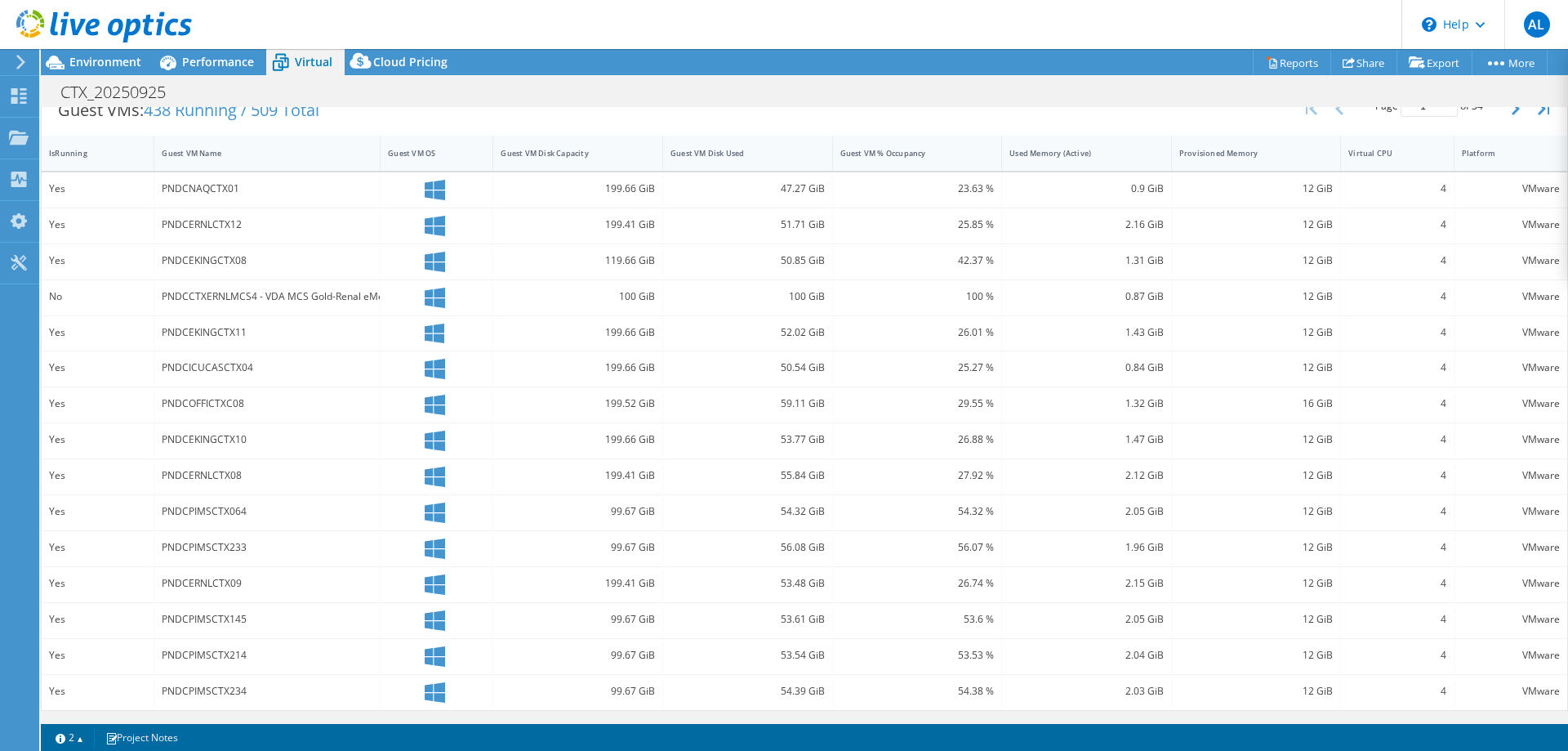
drag, startPoint x: 512, startPoint y: 153, endPoint x: 619, endPoint y: 199, distance: 116.5
click at [619, 199] on div "IsRunning Guest VM Name Guest VM OS Guest VM Disk Capacity Guest VM Disk Used G…" at bounding box center [804, 422] width 1526 height 574
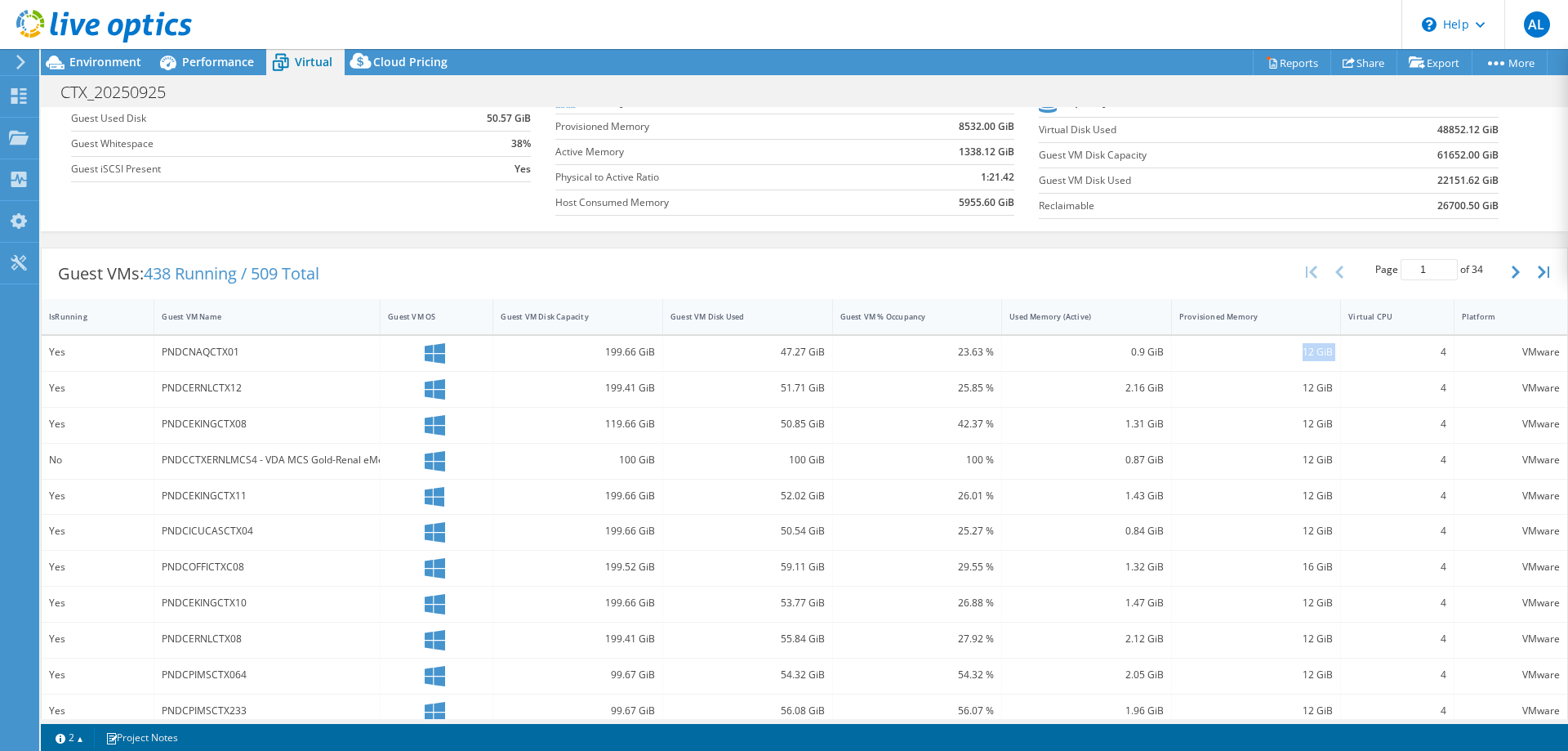
drag, startPoint x: 1302, startPoint y: 350, endPoint x: 1331, endPoint y: 348, distance: 29.1
click at [1331, 348] on div "Yes PNDCNAQCTX01 199.66 GiB 47.27 GiB 23.63 % 0.9 GiB 12 GiB 4 VMware" at bounding box center [804, 353] width 1526 height 35
drag, startPoint x: 1124, startPoint y: 356, endPoint x: 1155, endPoint y: 354, distance: 31.1
click at [1155, 354] on div "0.9 GiB" at bounding box center [1087, 353] width 170 height 35
click at [1353, 355] on div "Yes PNDCNAQCTX01 199.66 GiB 47.27 GiB 23.63 % 0.9 GiB 12 GiB 4 VMware" at bounding box center [804, 353] width 1526 height 35
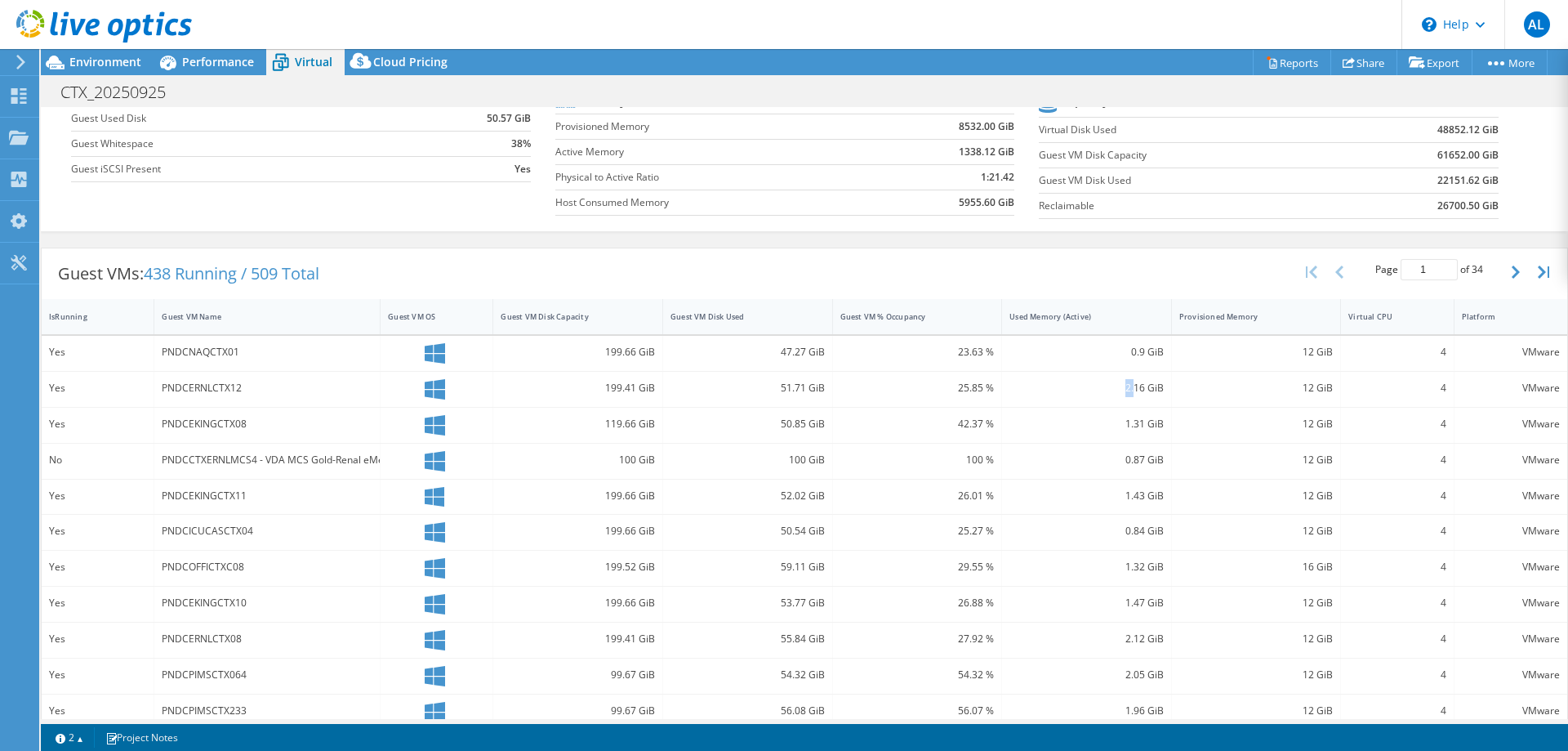
drag, startPoint x: 1107, startPoint y: 382, endPoint x: 1130, endPoint y: 383, distance: 23.0
click at [1129, 383] on div "2.16 GiB" at bounding box center [1086, 388] width 154 height 18
drag, startPoint x: 1129, startPoint y: 425, endPoint x: 1149, endPoint y: 453, distance: 34.4
click at [1144, 422] on div "1.31 GiB" at bounding box center [1086, 424] width 154 height 18
drag, startPoint x: 1145, startPoint y: 461, endPoint x: 1155, endPoint y: 486, distance: 26.9
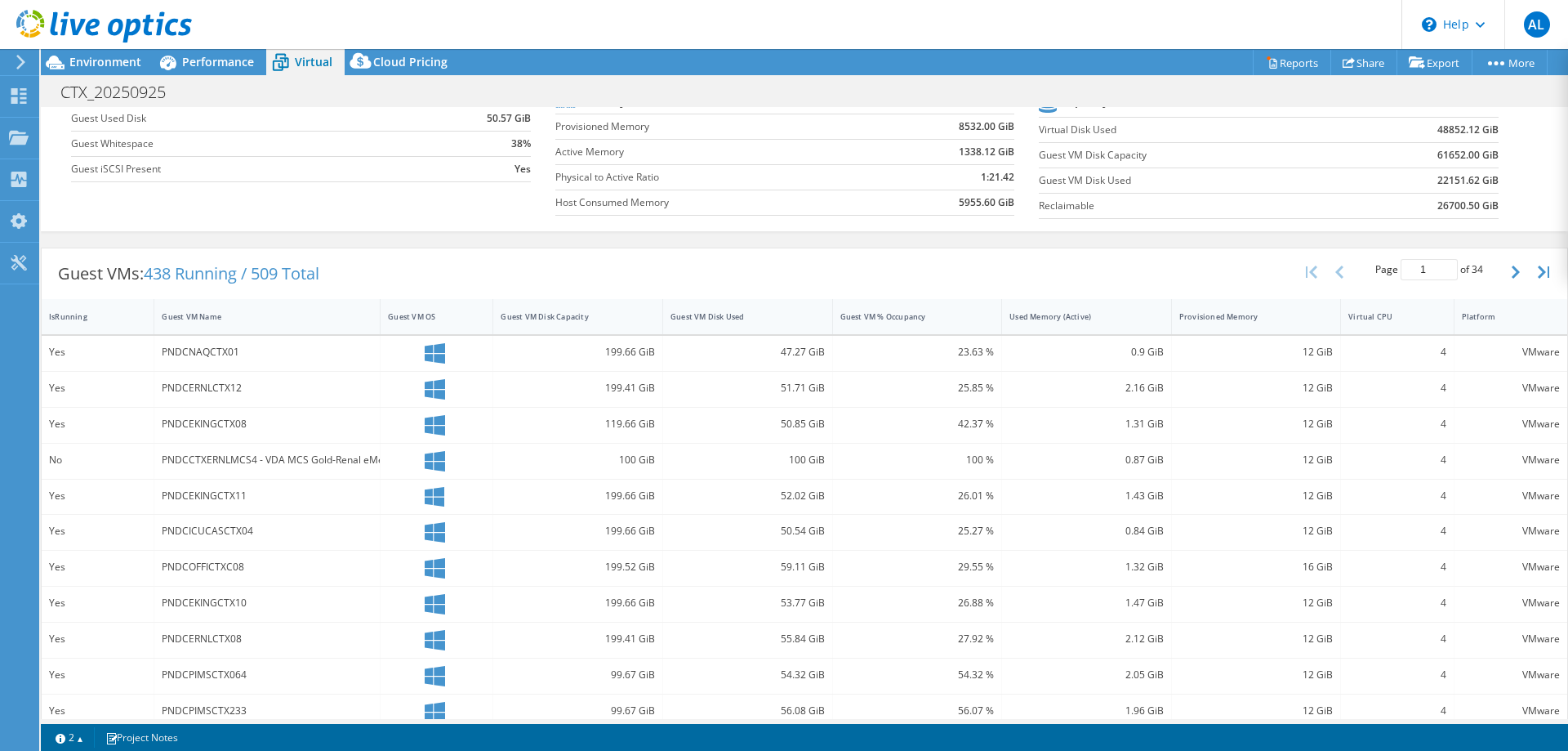
click at [1146, 461] on div "0.87 GiB" at bounding box center [1086, 459] width 154 height 18
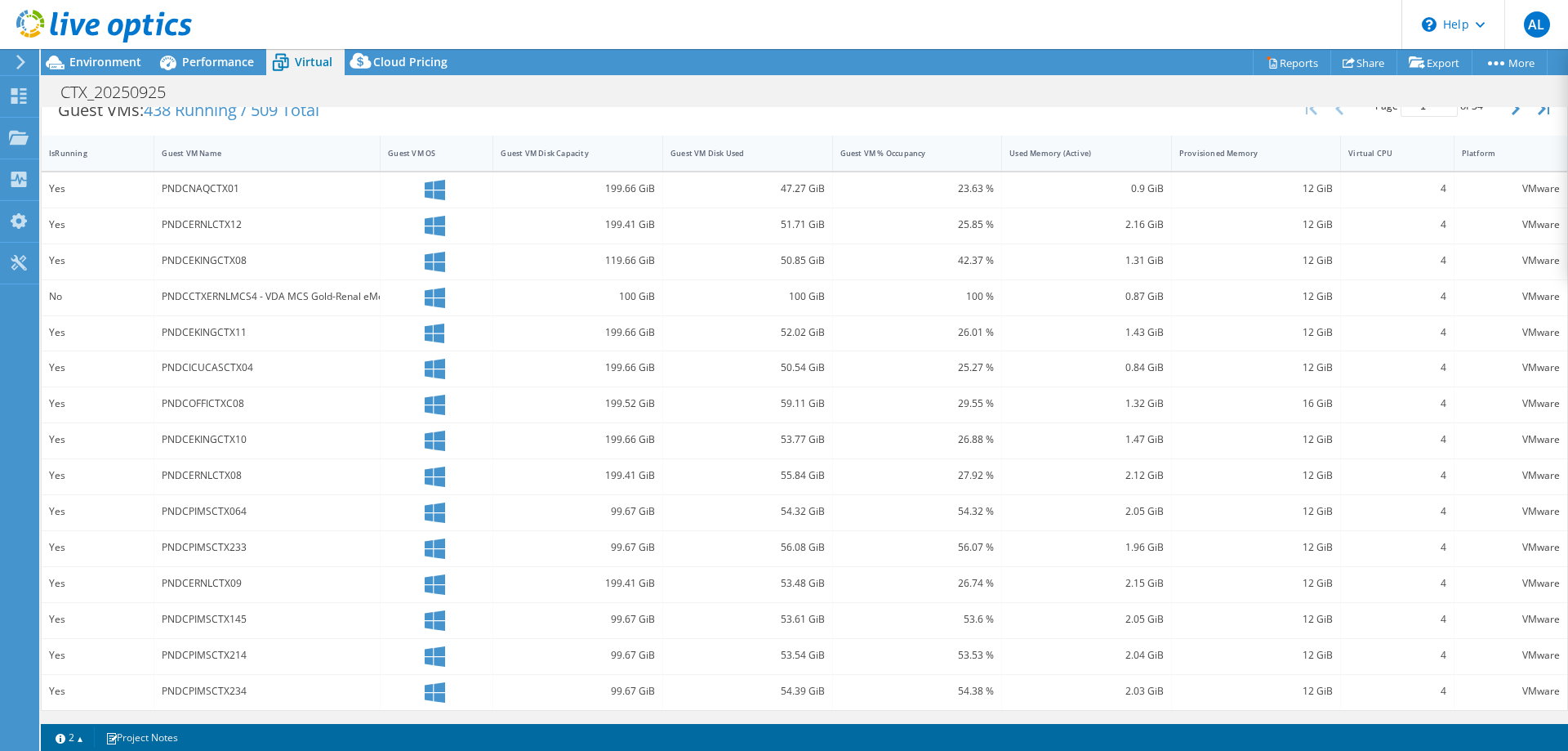
scroll to position [0, 0]
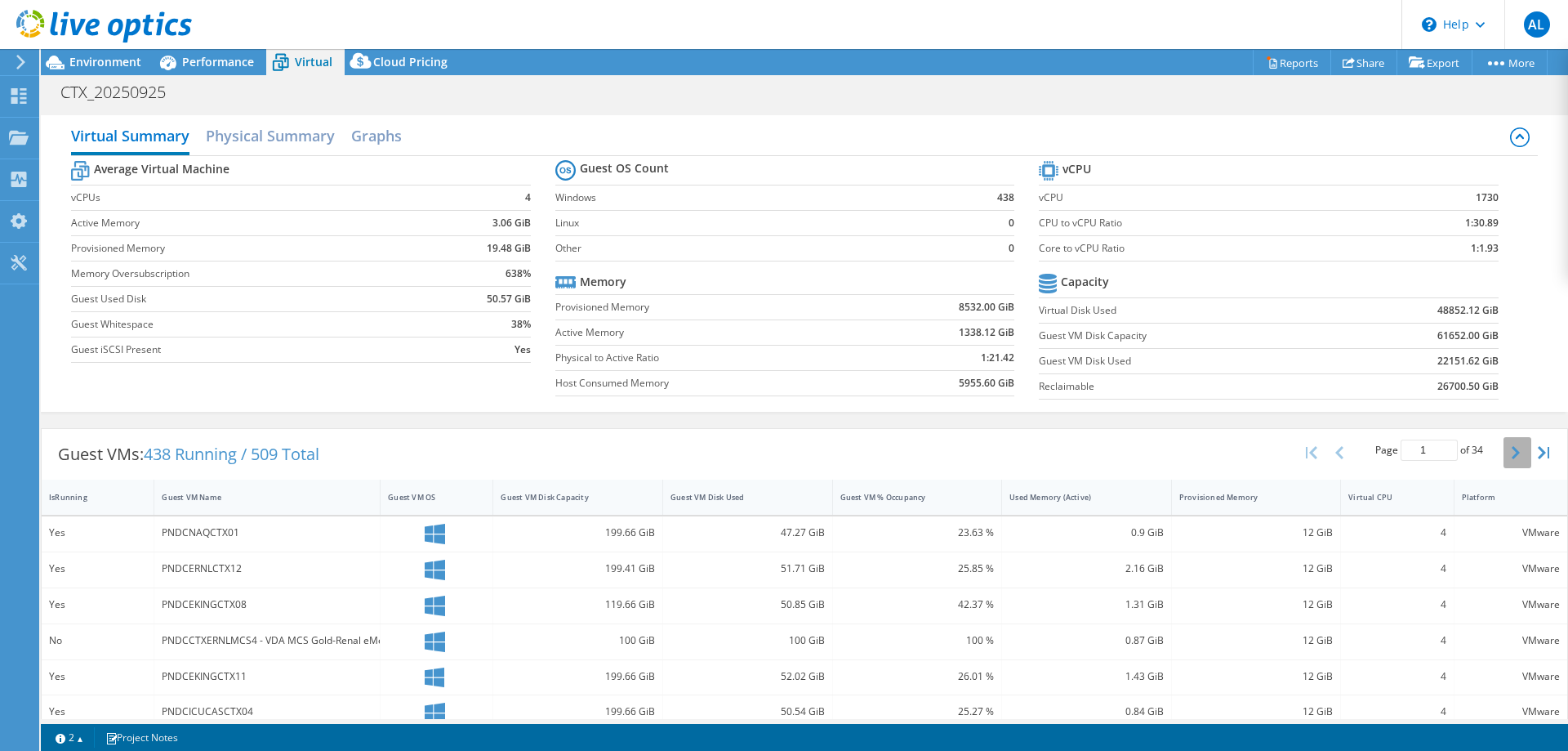
click at [1504, 454] on button "button" at bounding box center [1517, 453] width 27 height 31
type input "2"
drag, startPoint x: 22, startPoint y: 99, endPoint x: 35, endPoint y: 99, distance: 13.0
click at [23, 99] on use at bounding box center [20, 96] width 16 height 16
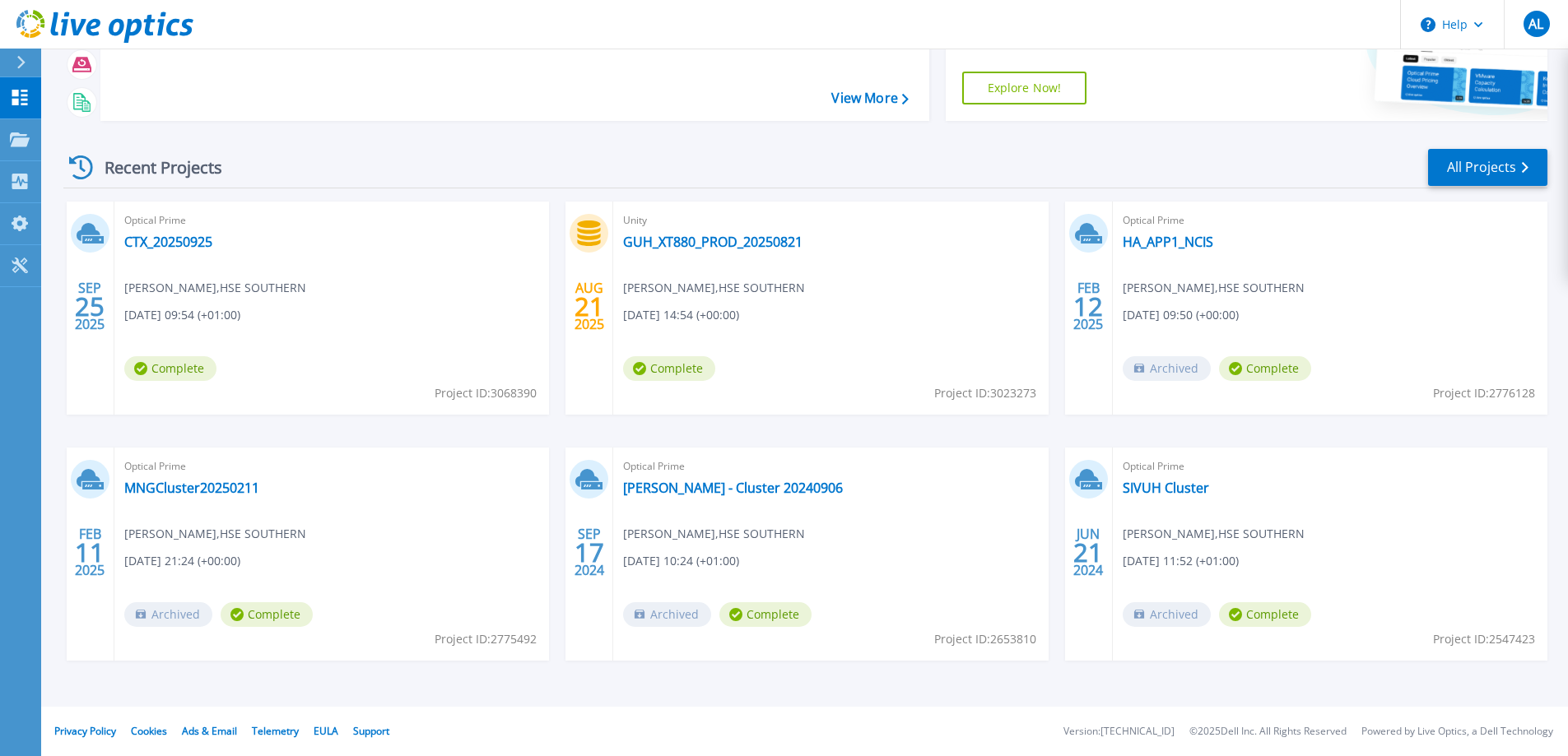
scroll to position [74, 0]
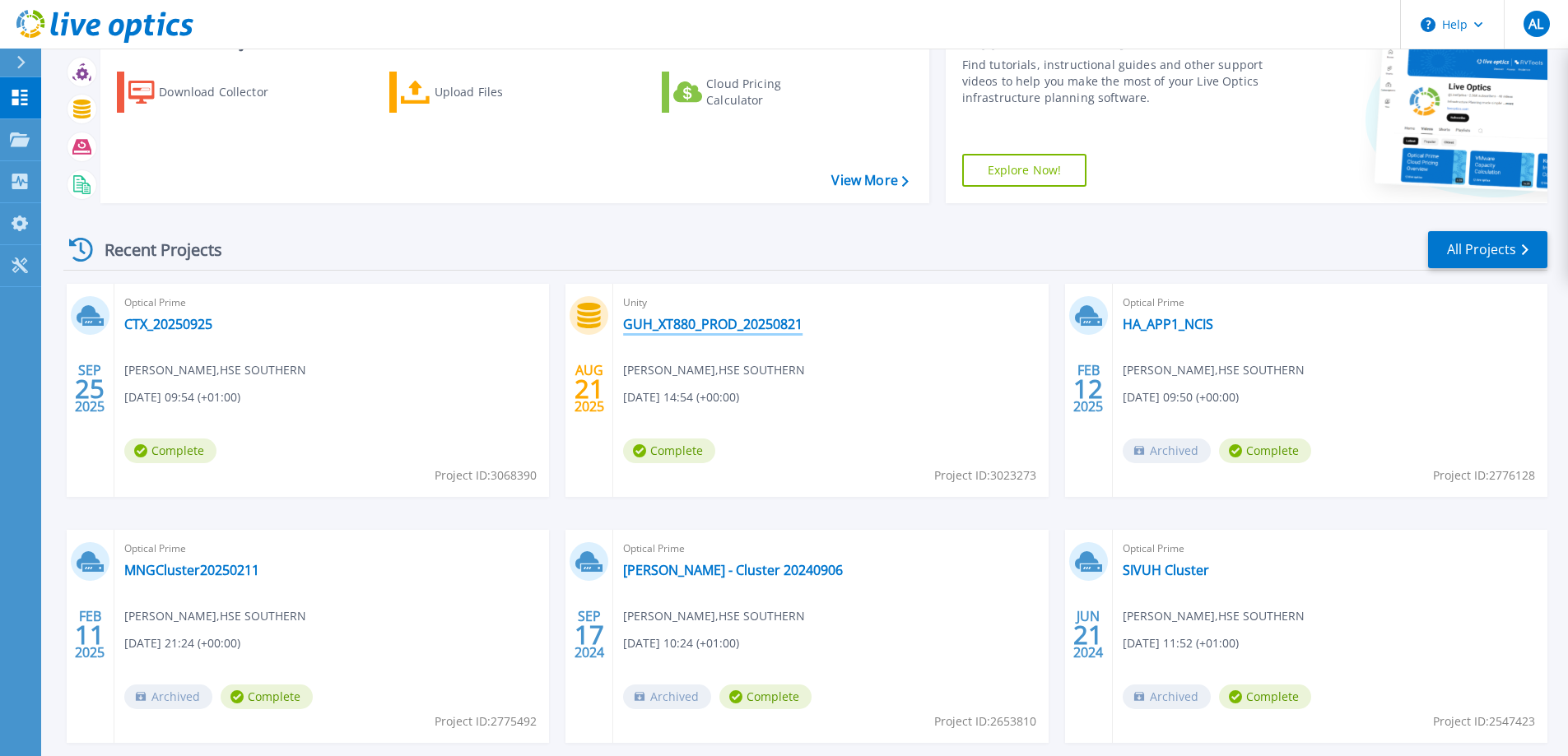
click at [753, 322] on link "GUH_XT880_PROD_20250821" at bounding box center [712, 324] width 180 height 17
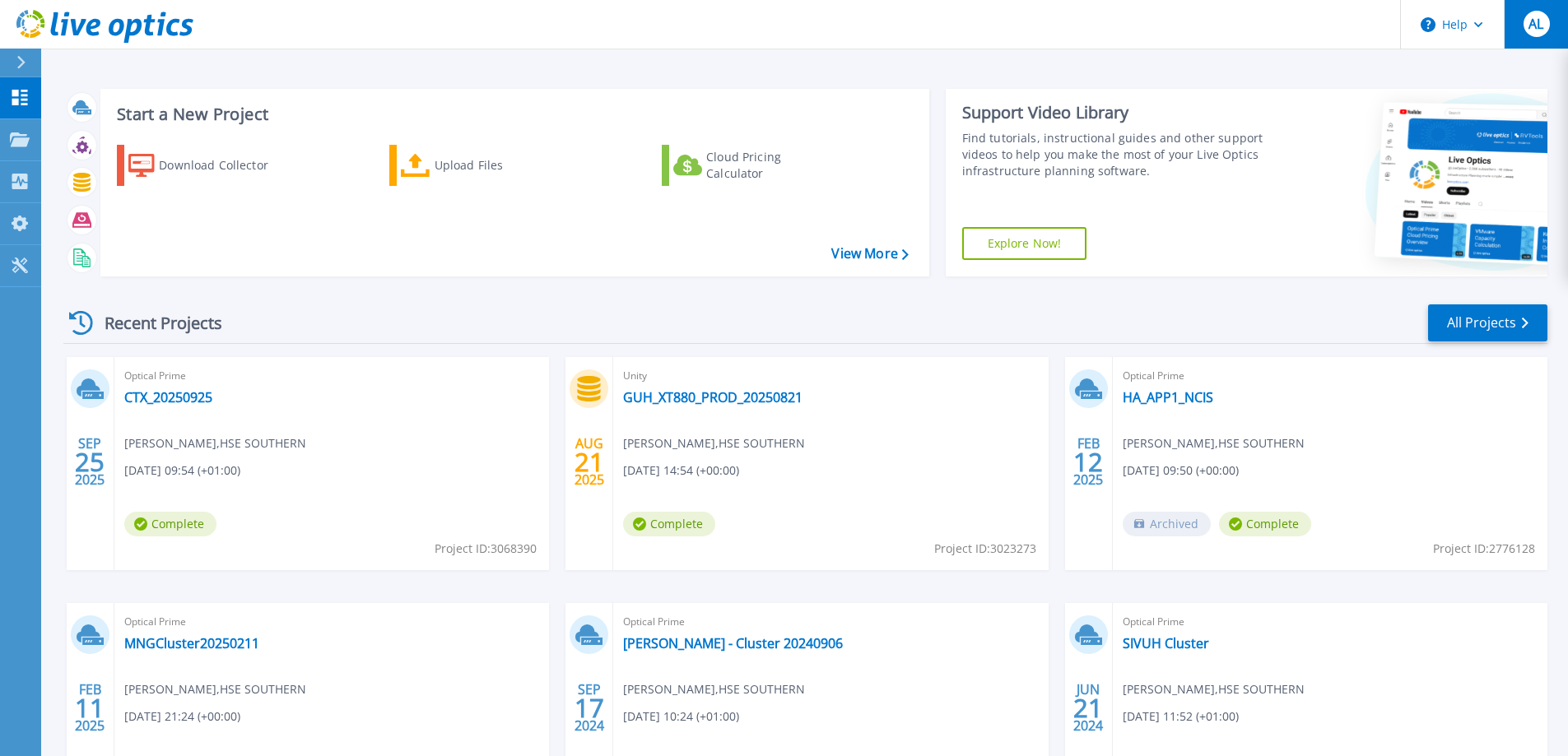
click at [1542, 26] on span "AL" at bounding box center [1536, 24] width 15 height 13
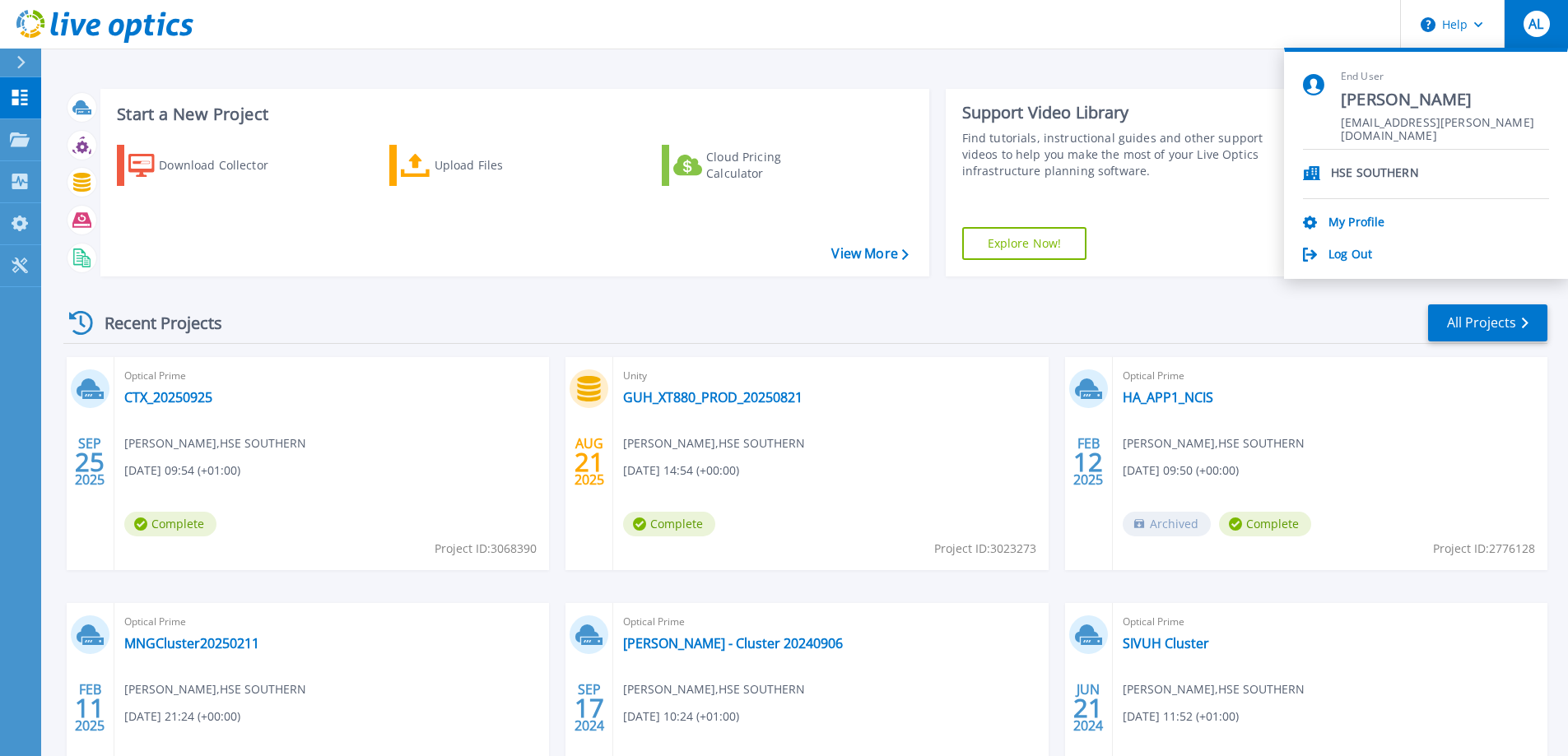
click at [702, 296] on div "Recent Projects All Projects SEP 25 2025 Optical Prime CTX_20250925 Andre Leite…" at bounding box center [805, 575] width 1484 height 572
